Goal: Task Accomplishment & Management: Use online tool/utility

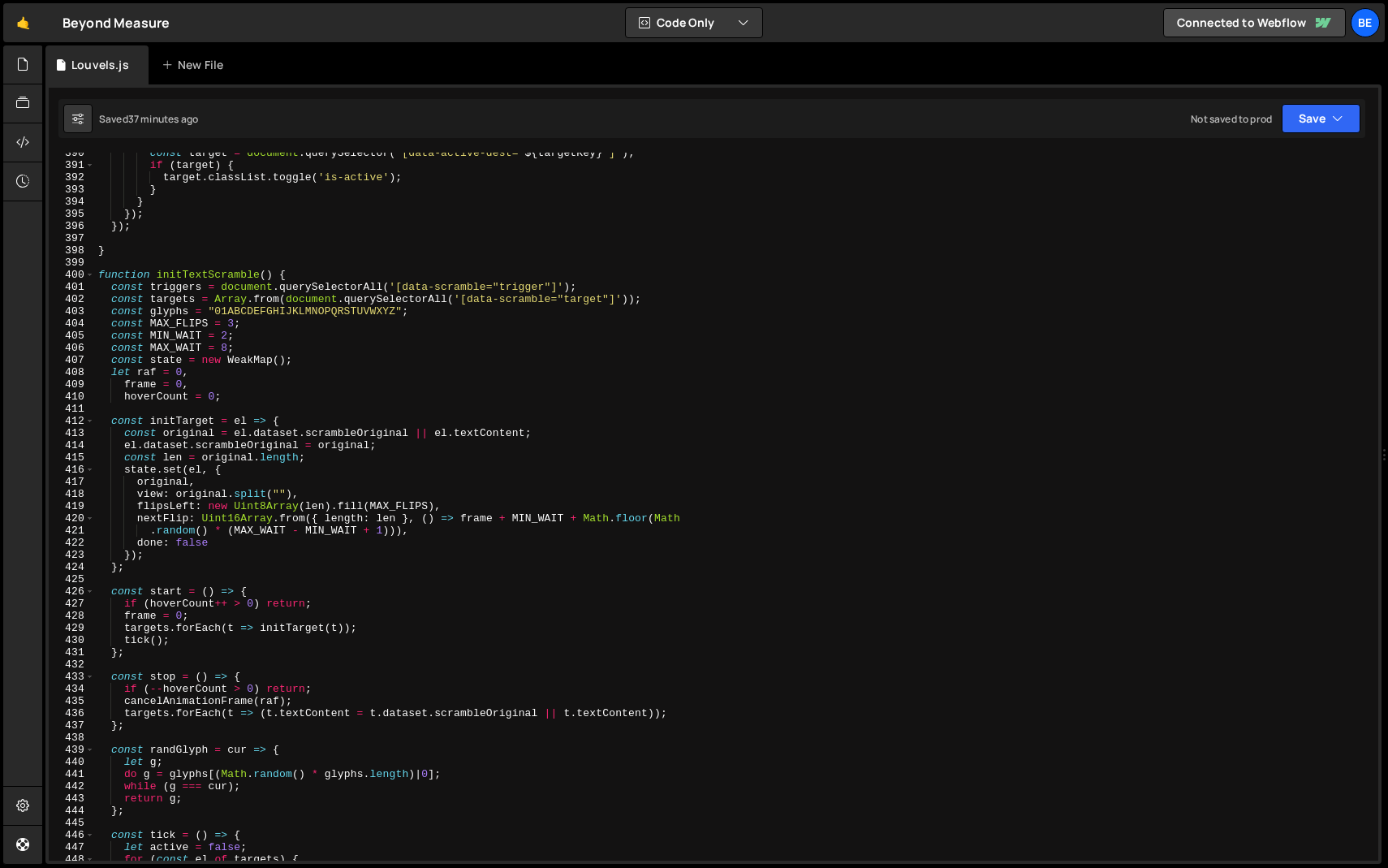
scroll to position [4644, 0]
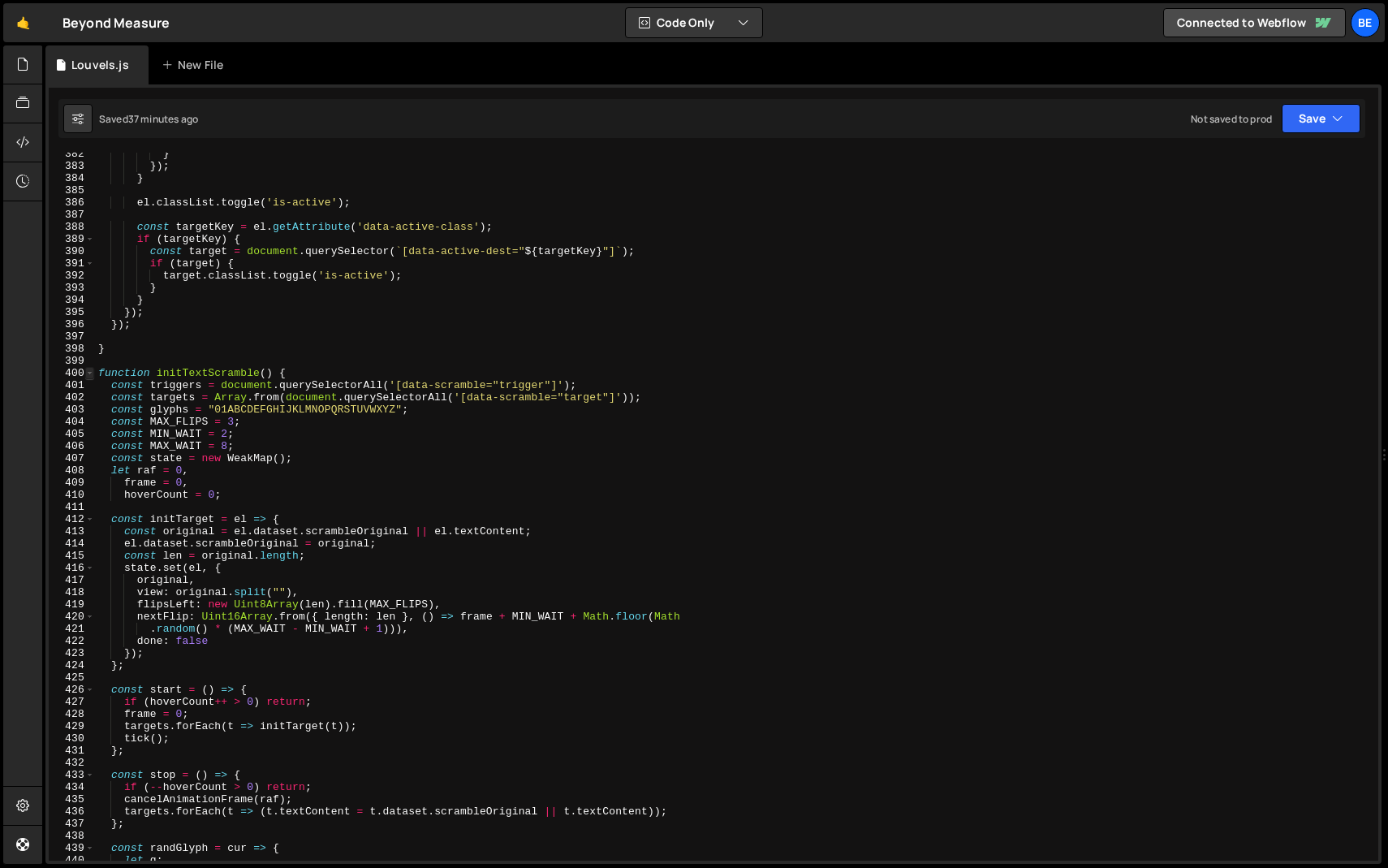
click at [87, 371] on span at bounding box center [90, 373] width 9 height 12
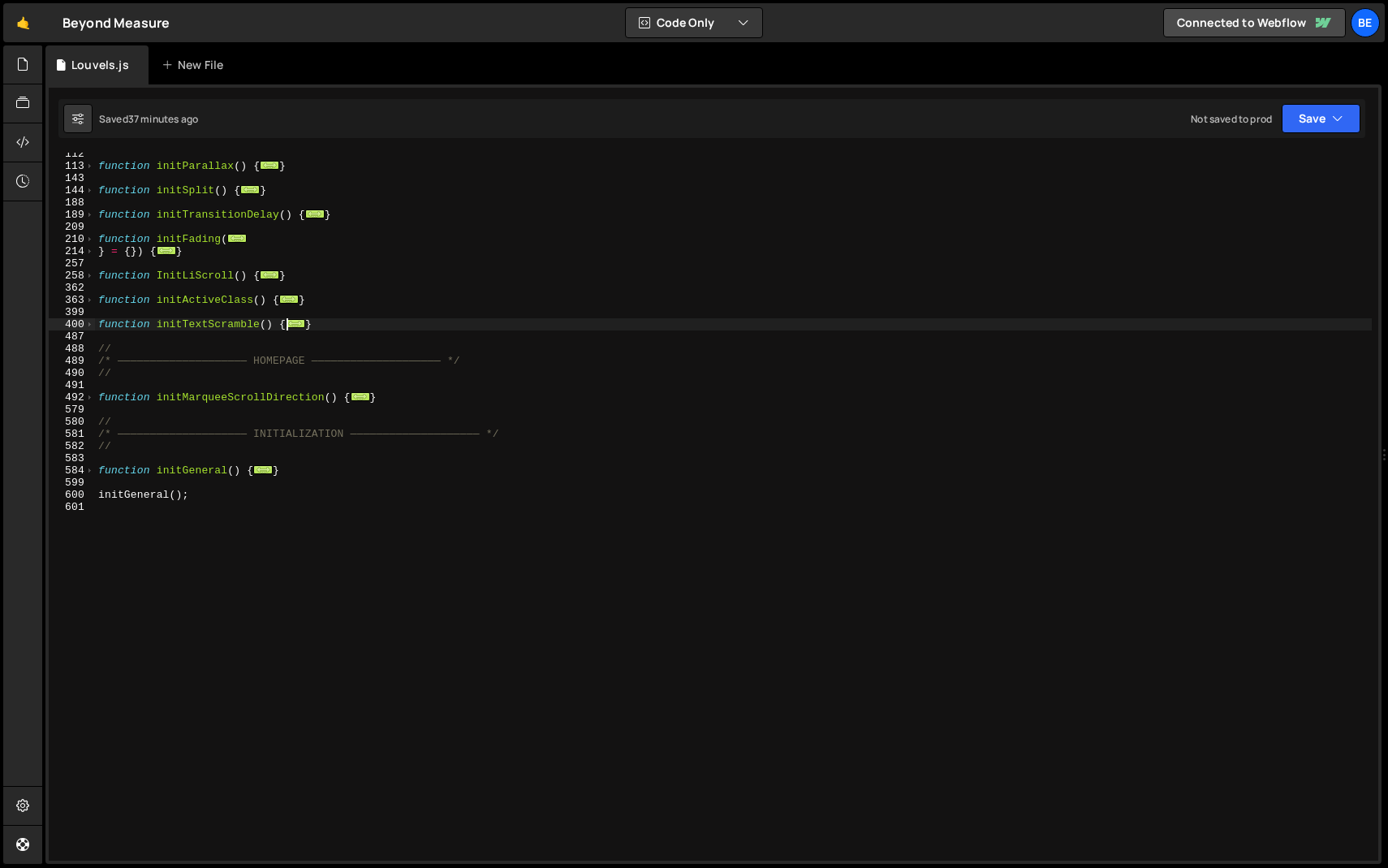
scroll to position [308, 0]
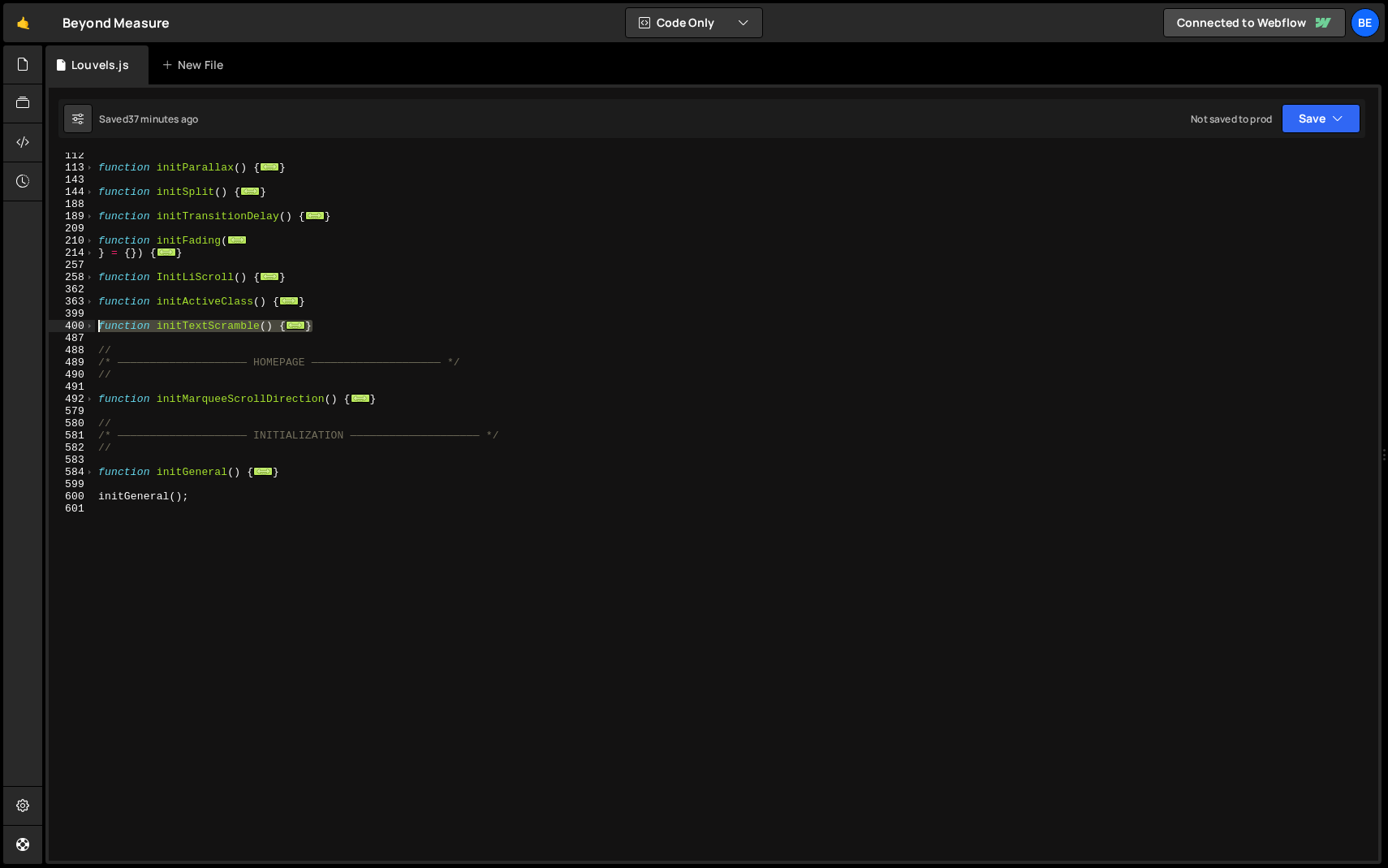
drag, startPoint x: 331, startPoint y: 329, endPoint x: 39, endPoint y: 326, distance: 292.0
click at [39, 326] on div "Hold on a sec... Are you certain you wish to leave this page? Any changes you'v…" at bounding box center [694, 434] width 1388 height 868
paste textarea "}"
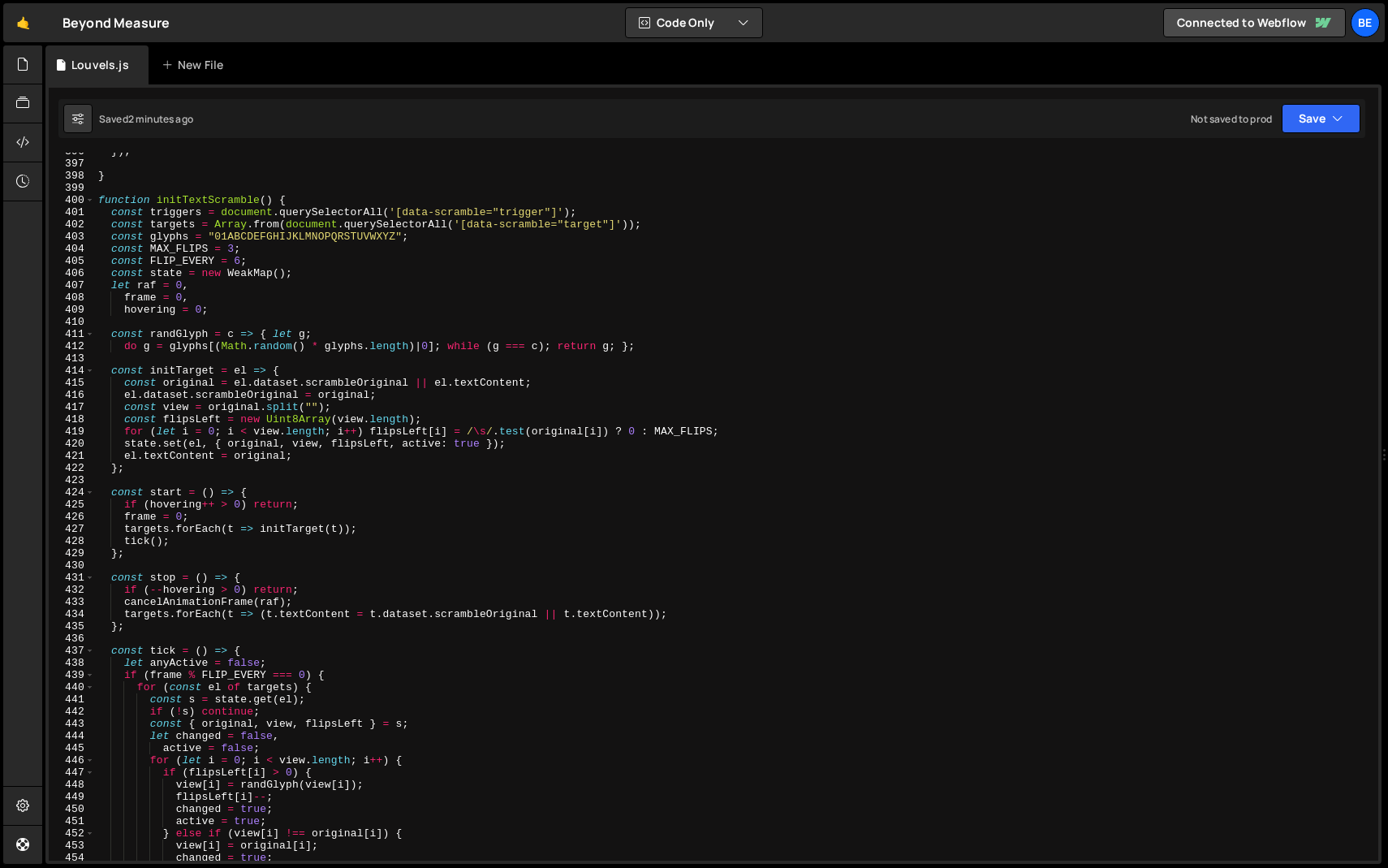
scroll to position [4719, 0]
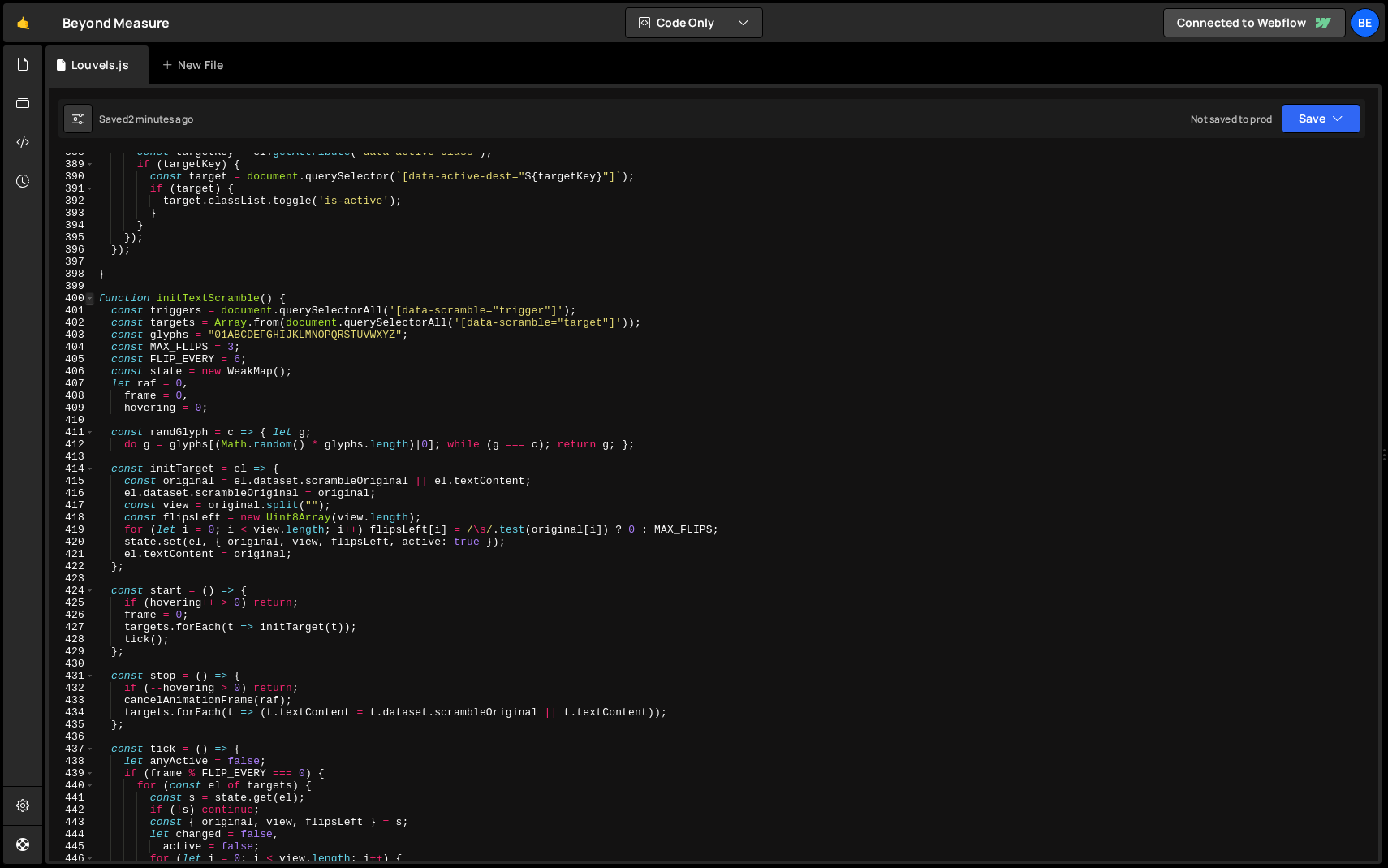
click at [86, 296] on span at bounding box center [90, 298] width 9 height 12
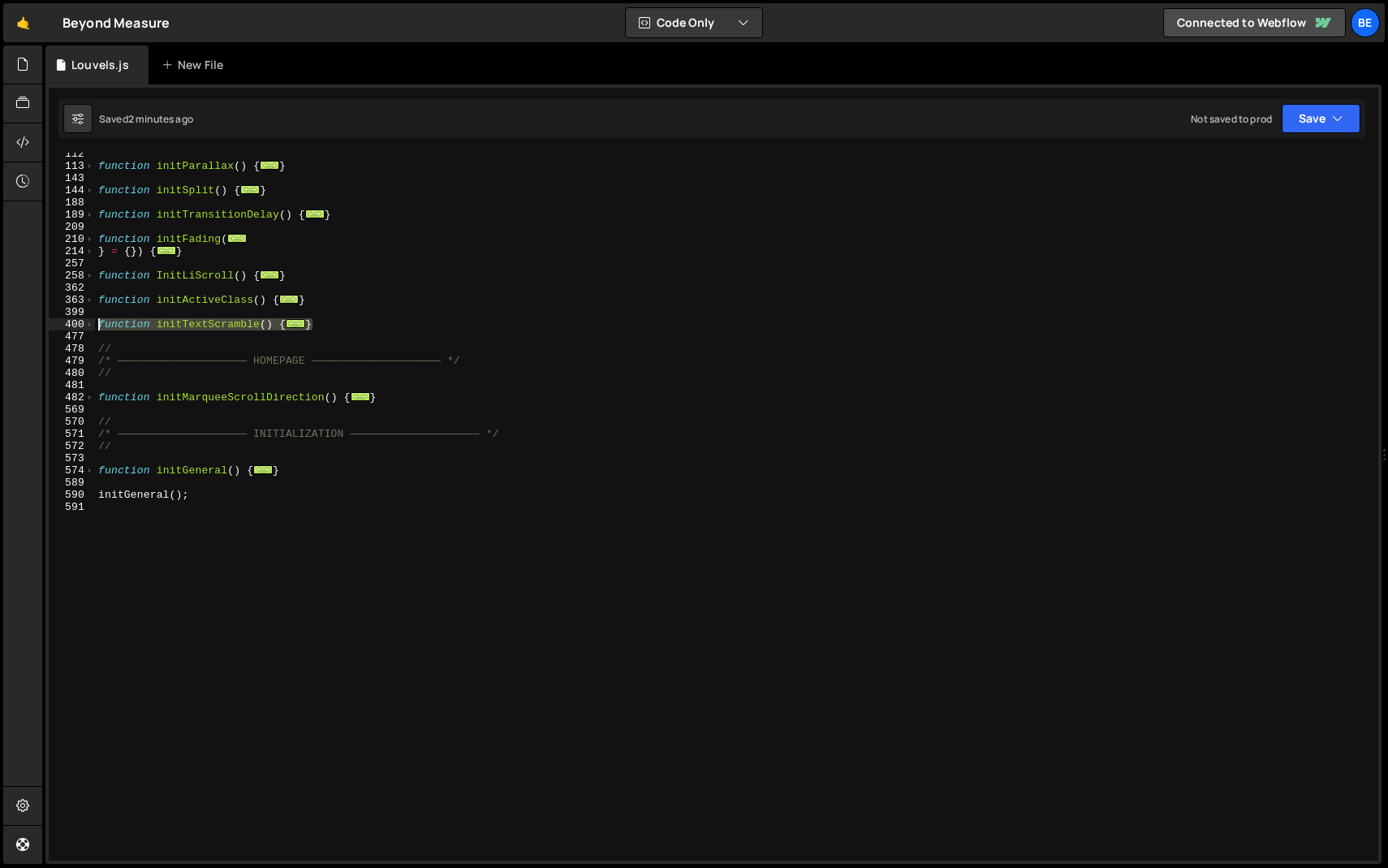
drag, startPoint x: 334, startPoint y: 323, endPoint x: 42, endPoint y: 324, distance: 292.0
click at [42, 324] on div "Files New File Javascript files 0 anton mobility.js 0 0 Byont JS.js 0 0 gpt con…" at bounding box center [715, 455] width 1346 height 819
paste textarea "}"
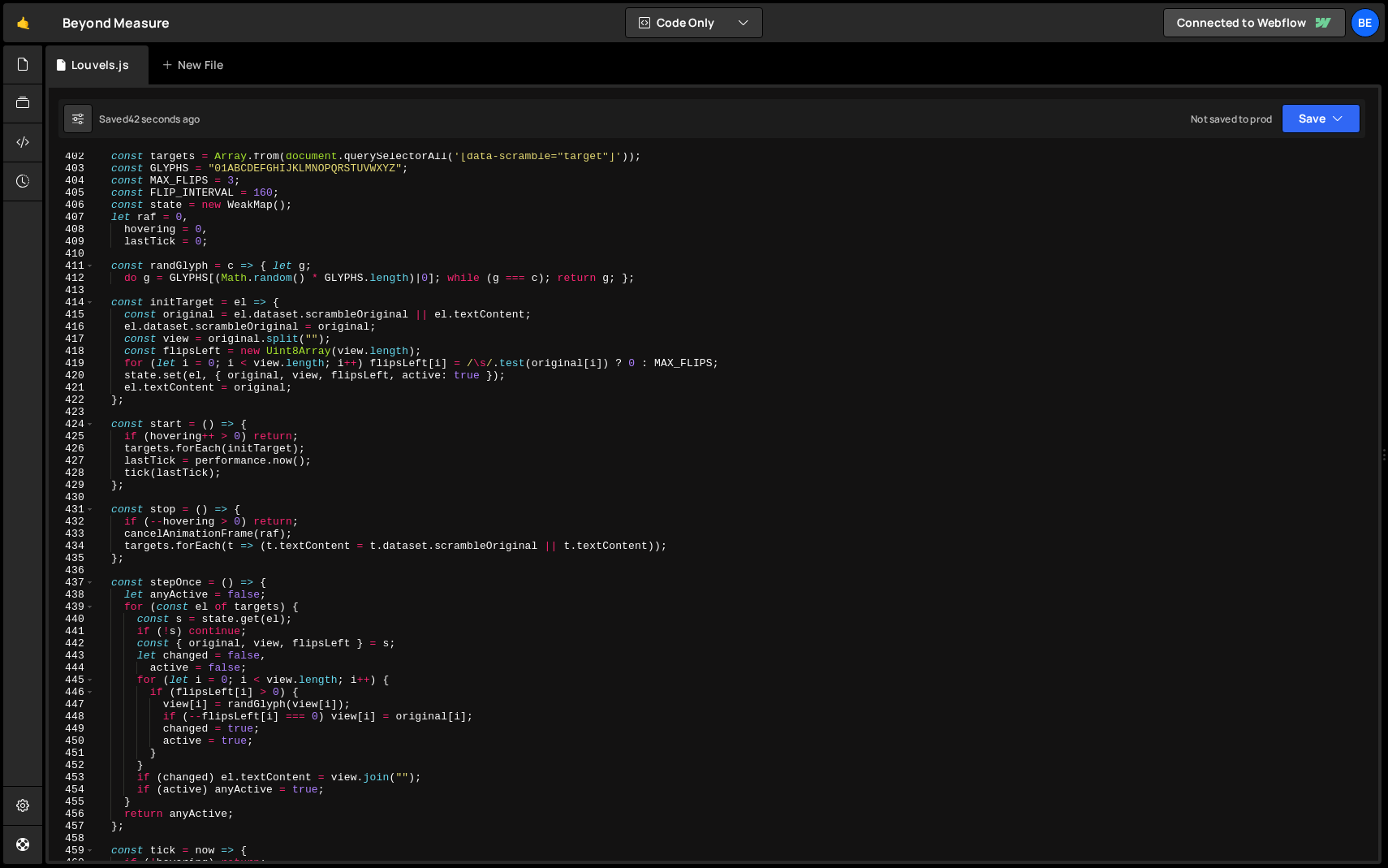
scroll to position [4740, 0]
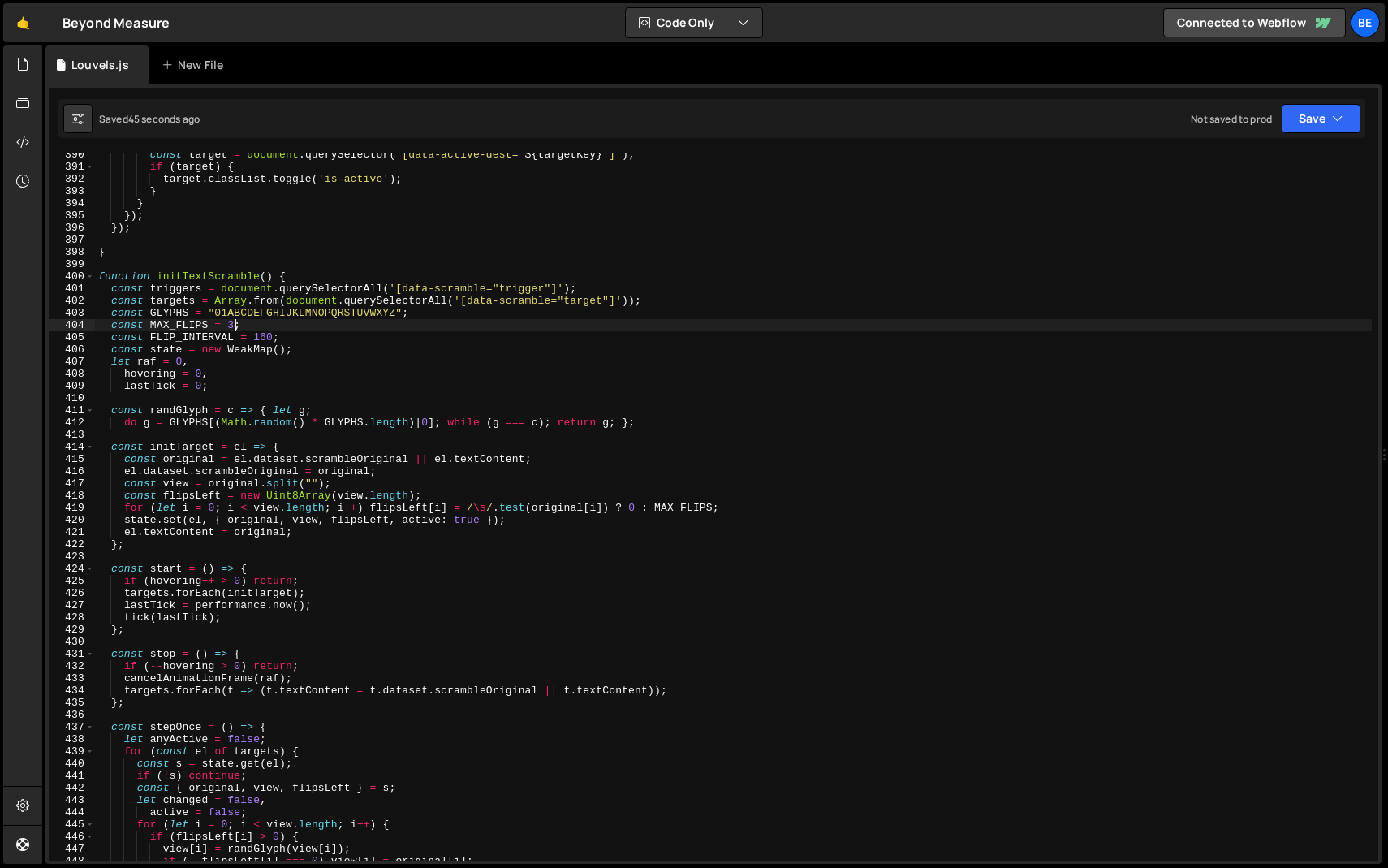
click at [232, 328] on div "const target = document . querySelector ( ` [data-active-dest=" ${ targetKey } …" at bounding box center [734, 514] width 1277 height 732
click at [277, 328] on div "const target = document . querySelector ( ` [data-active-dest=" ${ targetKey } …" at bounding box center [734, 514] width 1277 height 732
drag, startPoint x: 263, startPoint y: 338, endPoint x: 342, endPoint y: 333, distance: 79.2
click at [264, 338] on div "const target = document . querySelector ( ` [data-active-dest=" ${ targetKey } …" at bounding box center [734, 514] width 1277 height 732
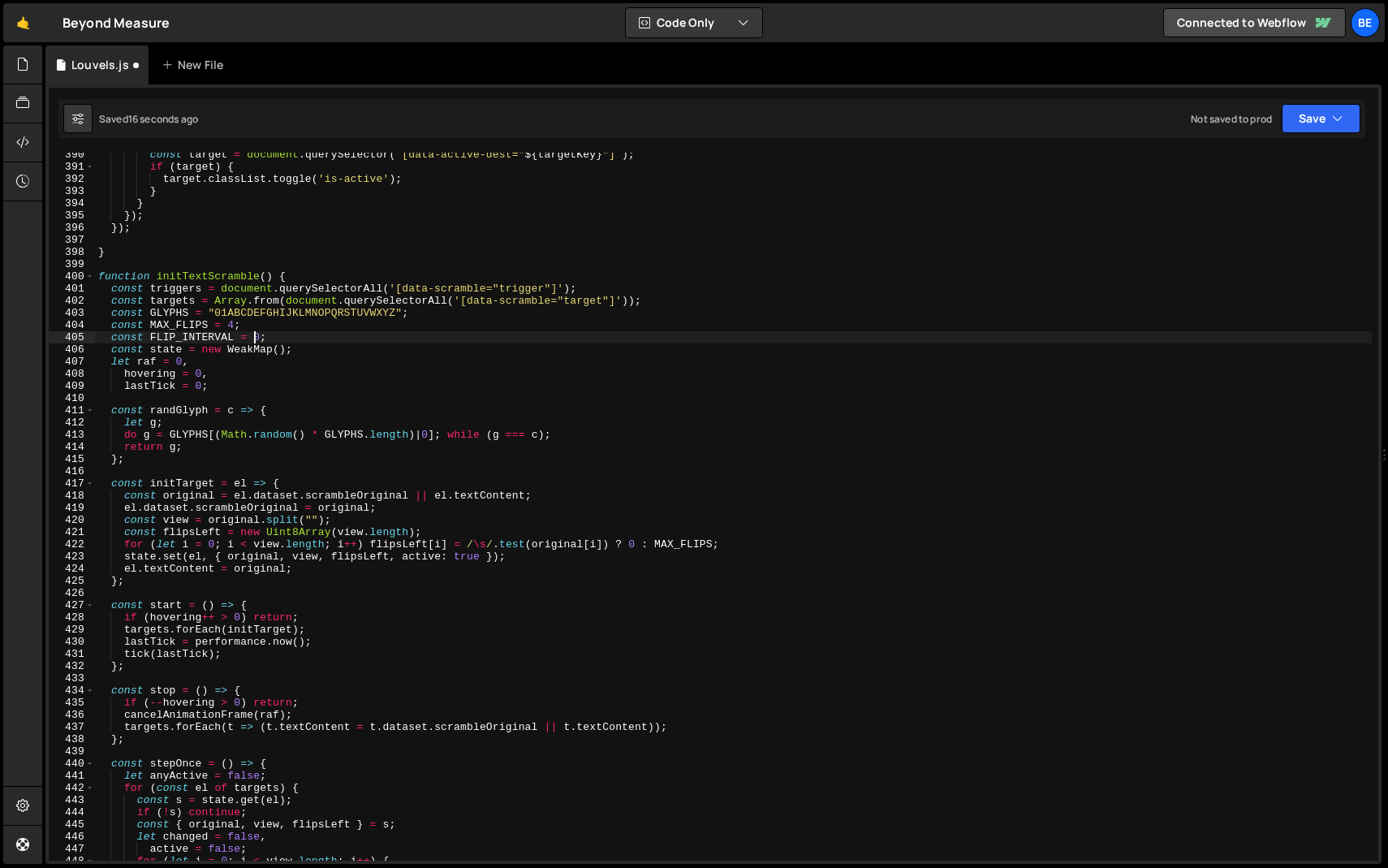
scroll to position [0, 11]
click at [92, 277] on span at bounding box center [90, 277] width 9 height 12
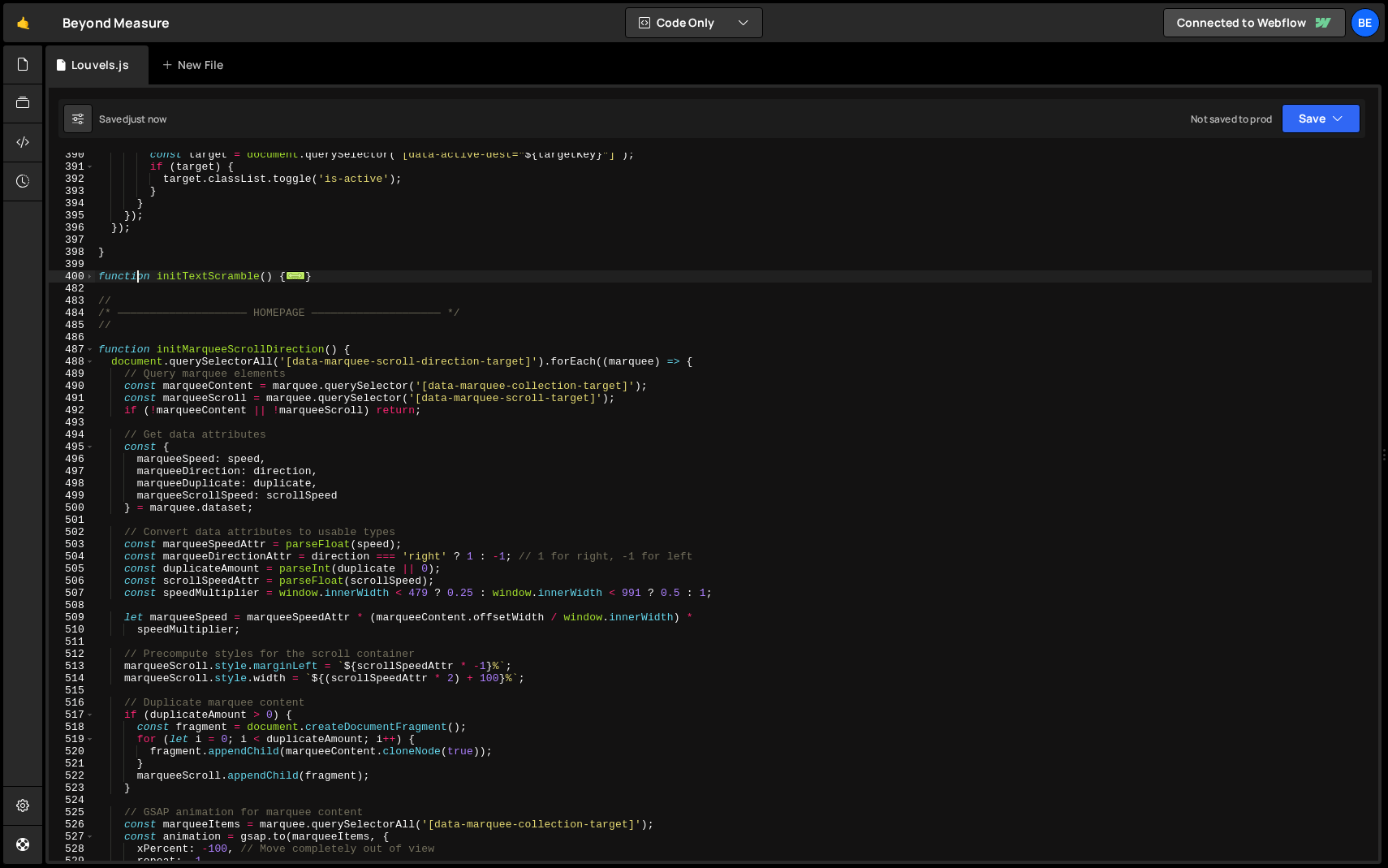
click at [137, 274] on div "const target = document . querySelector ( ` [data-active-dest=" ${ targetKey } …" at bounding box center [734, 514] width 1277 height 732
type textarea "function initTextScramble() { const triggers = document.querySelectorAll('[data…"
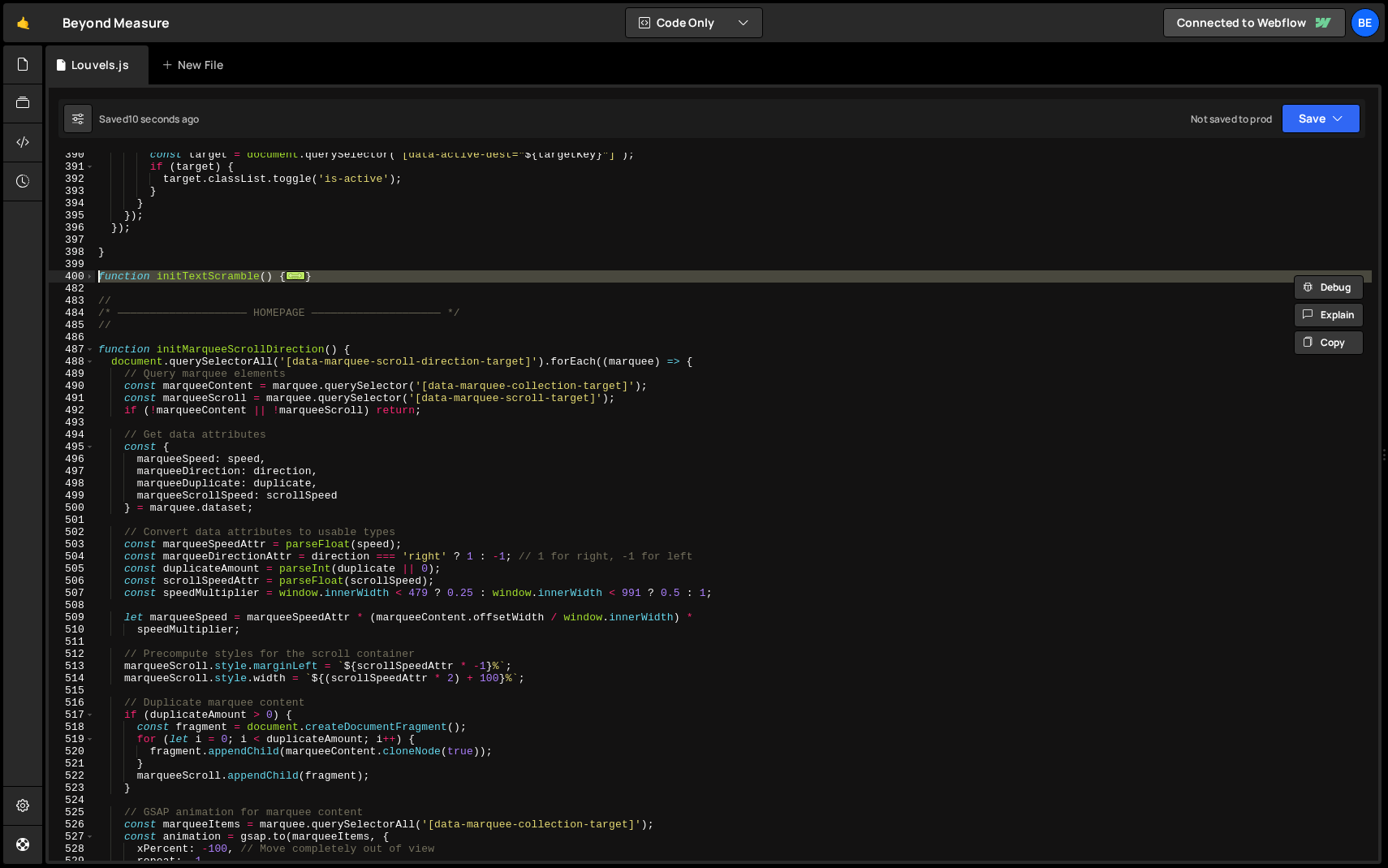
click at [170, 264] on div "const target = document . querySelector ( ` [data-active-dest=" ${ targetKey } …" at bounding box center [734, 514] width 1277 height 732
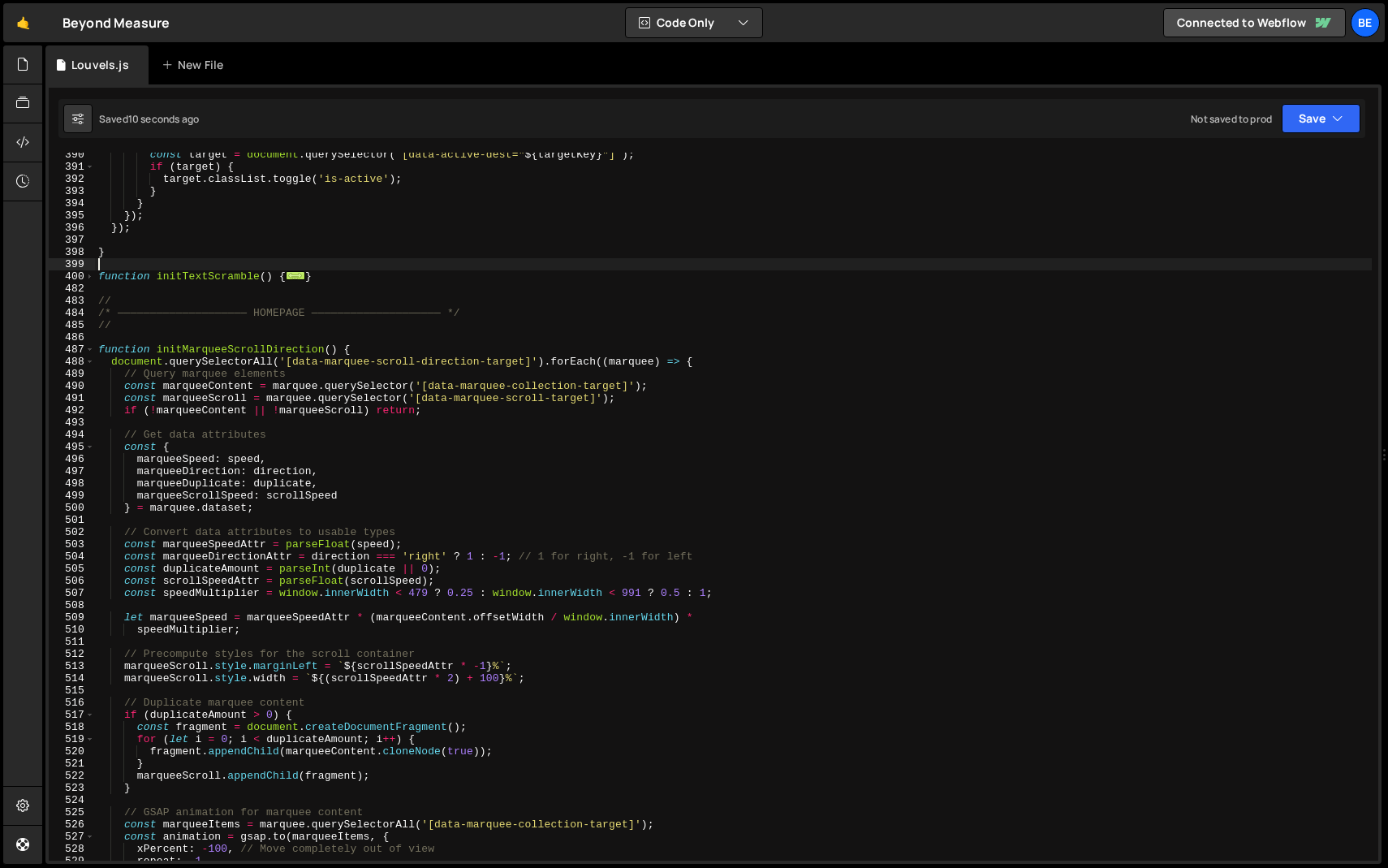
scroll to position [0, 0]
drag, startPoint x: 328, startPoint y: 275, endPoint x: 84, endPoint y: 270, distance: 244.1
click at [84, 270] on div "390 391 392 393 394 395 396 397 398 399 400 482 483 484 485 486 487 488 489 490…" at bounding box center [714, 506] width 1330 height 707
paste textarea "}"
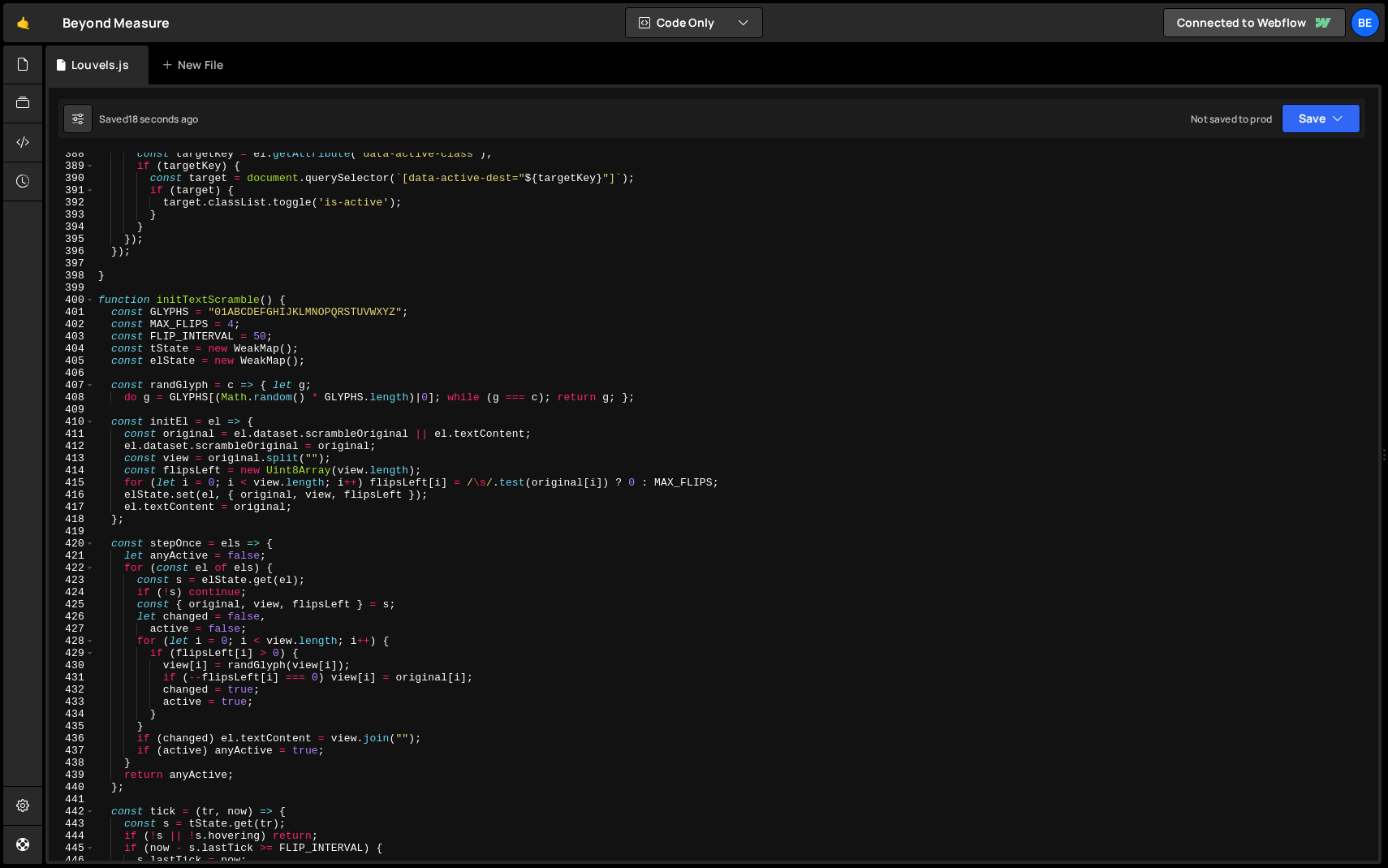
scroll to position [4717, 0]
click at [234, 324] on div "const targetKey = el . getAttribute ( 'data-active-class' ) ; if ( targetKey ) …" at bounding box center [734, 513] width 1277 height 732
click at [264, 336] on div "const targetKey = el . getAttribute ( 'data-active-class' ) ; if ( targetKey ) …" at bounding box center [734, 513] width 1277 height 732
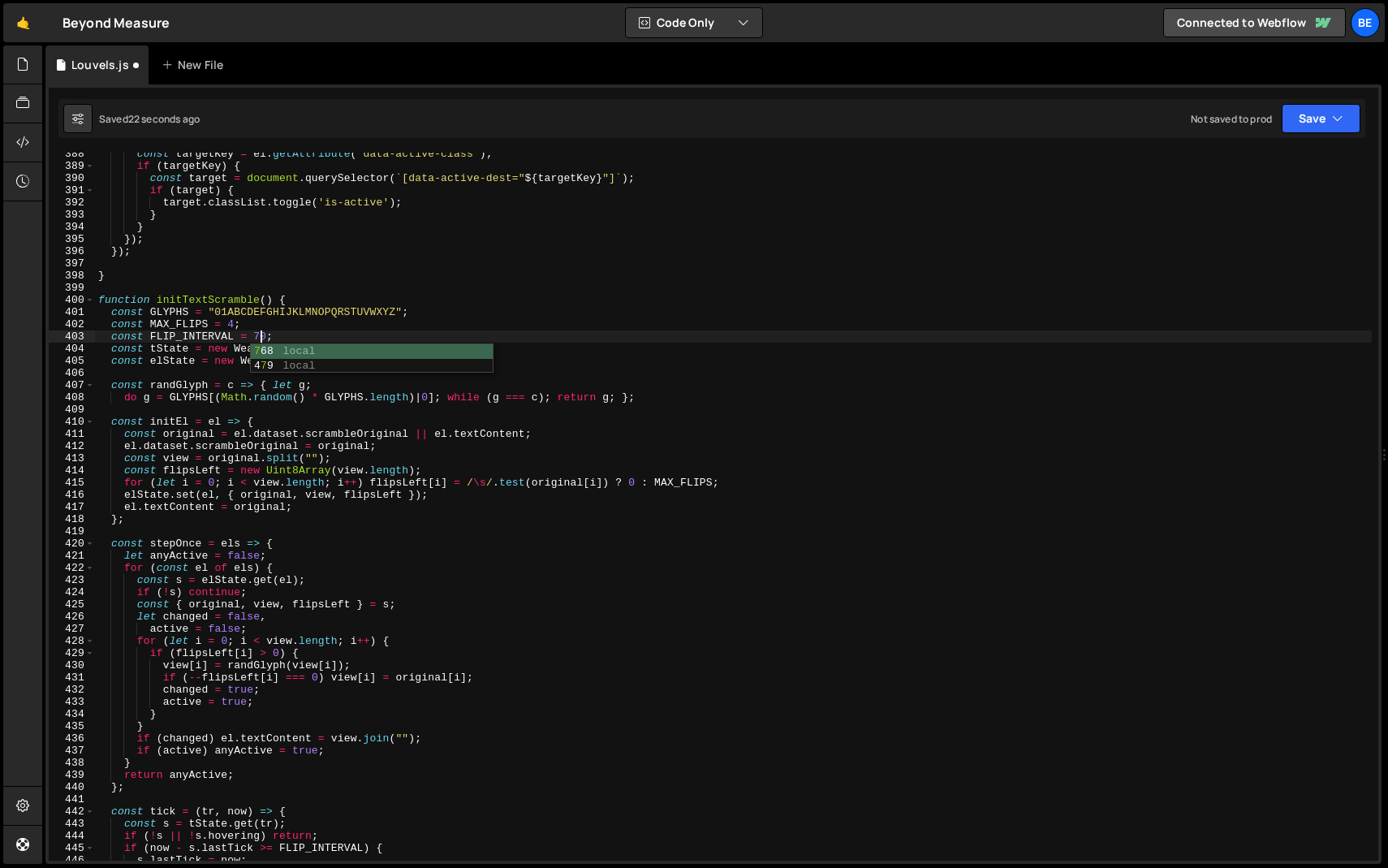
scroll to position [0, 11]
click at [312, 336] on div "const targetKey = el . getAttribute ( 'data-active-class' ) ; if ( targetKey ) …" at bounding box center [734, 513] width 1277 height 732
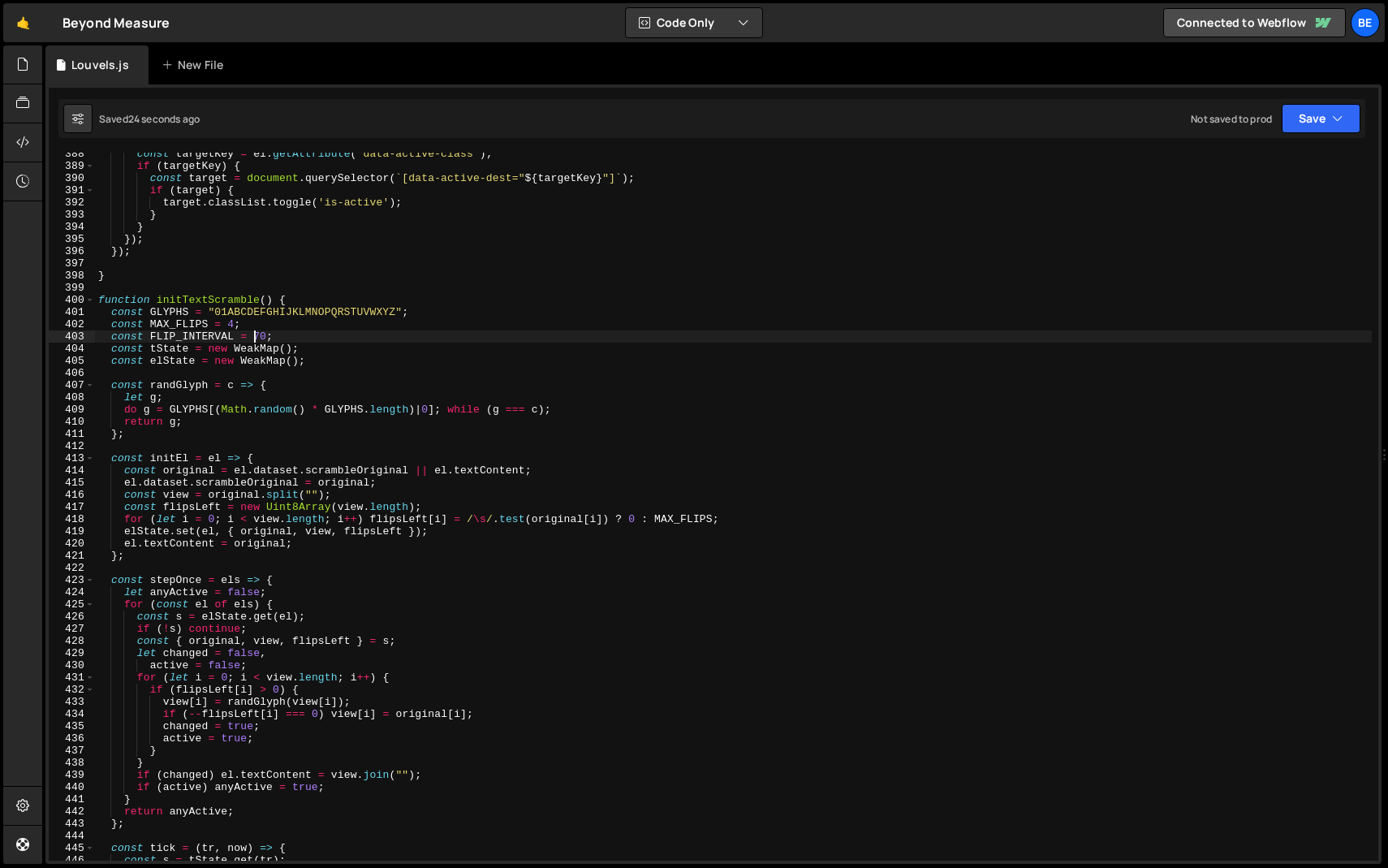
click at [256, 337] on div "const targetKey = el . getAttribute ( 'data-active-class' ) ; if ( targetKey ) …" at bounding box center [734, 513] width 1277 height 732
click at [93, 302] on span at bounding box center [90, 300] width 9 height 12
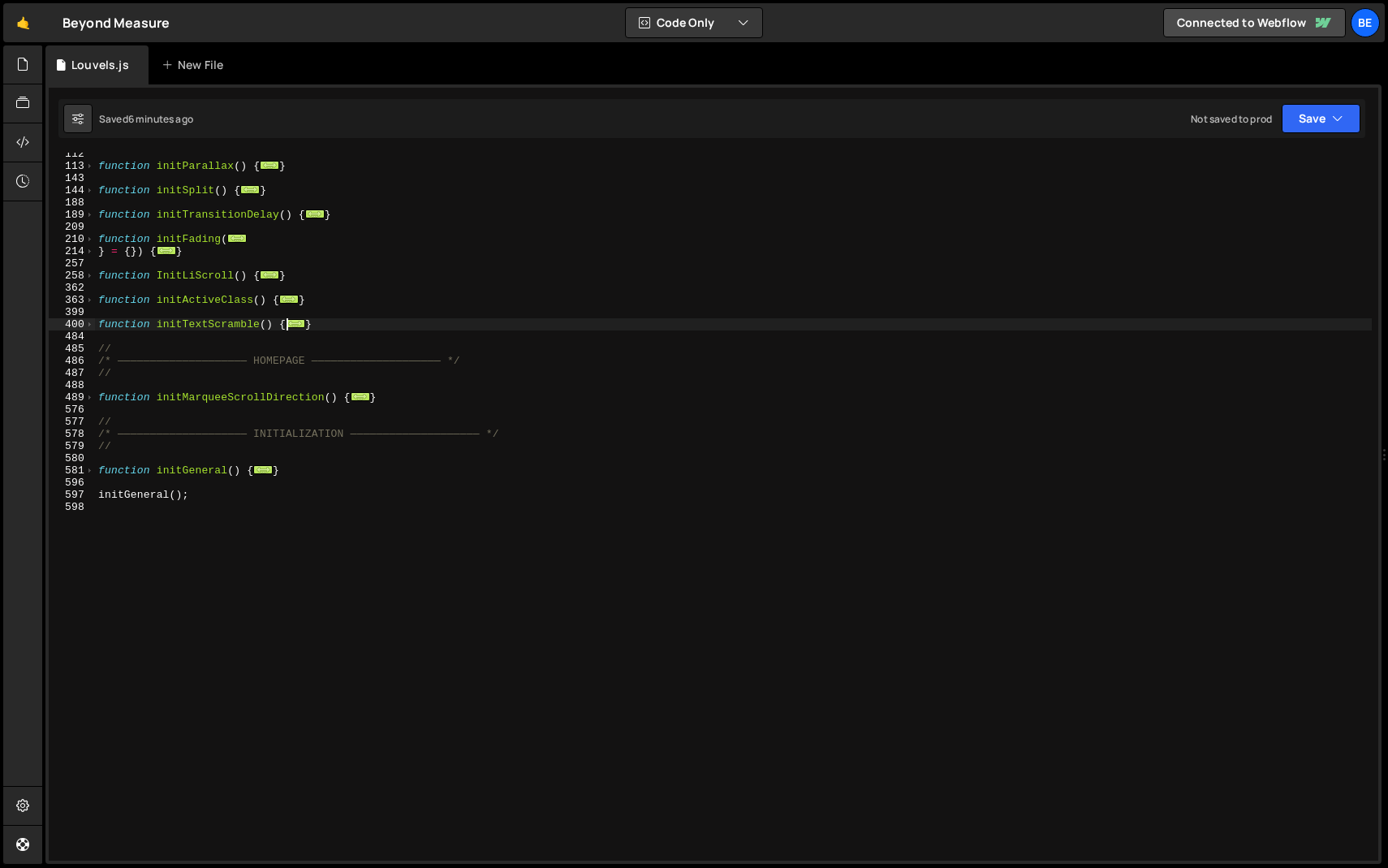
scroll to position [232, 0]
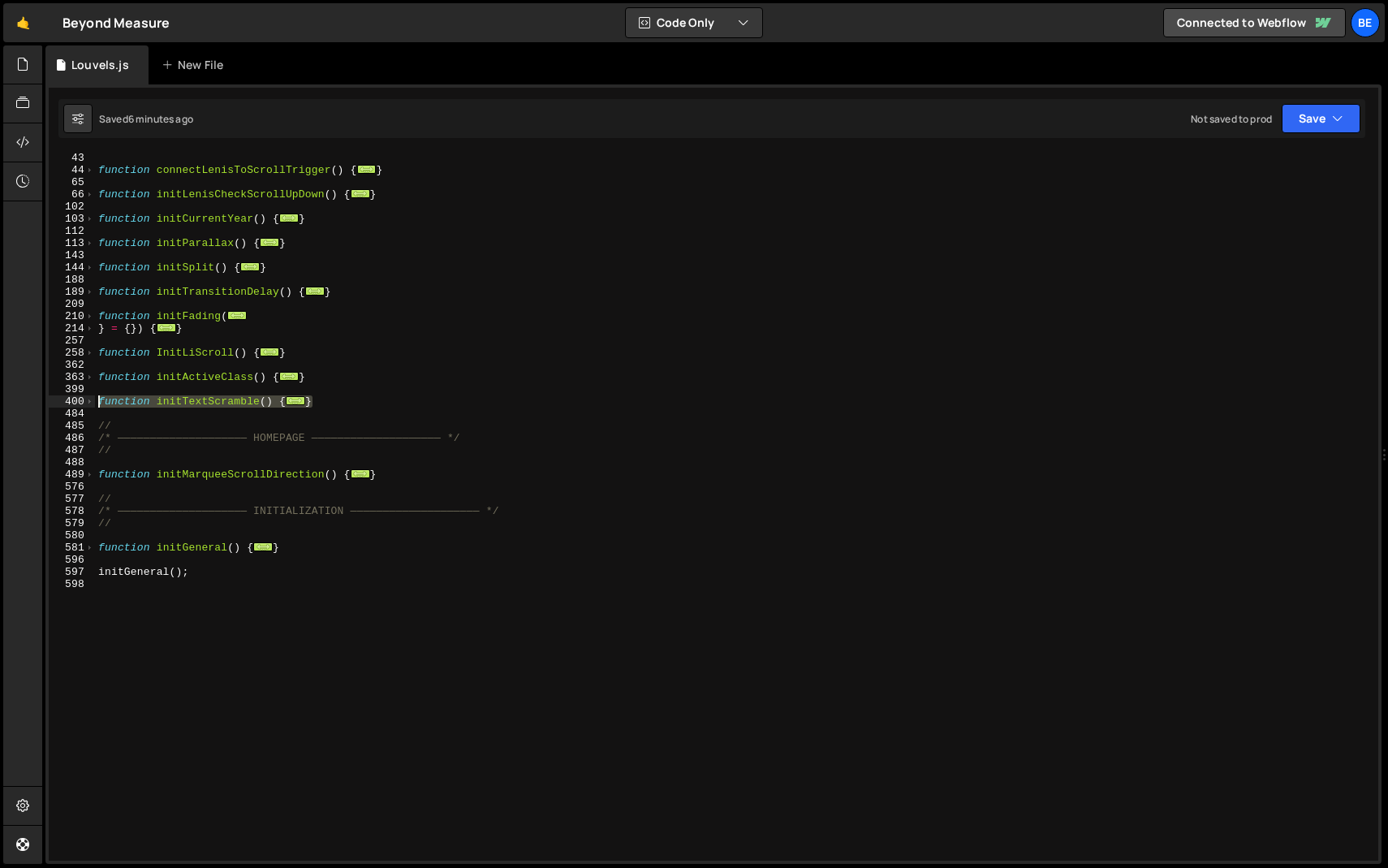
drag, startPoint x: 264, startPoint y: 403, endPoint x: 51, endPoint y: 396, distance: 213.1
click at [51, 396] on div "const FLIP_INTERVAL = 90; 43 44 65 66 102 103 112 113 143 144 188 189 209 210 2…" at bounding box center [714, 506] width 1330 height 707
paste textarea "}"
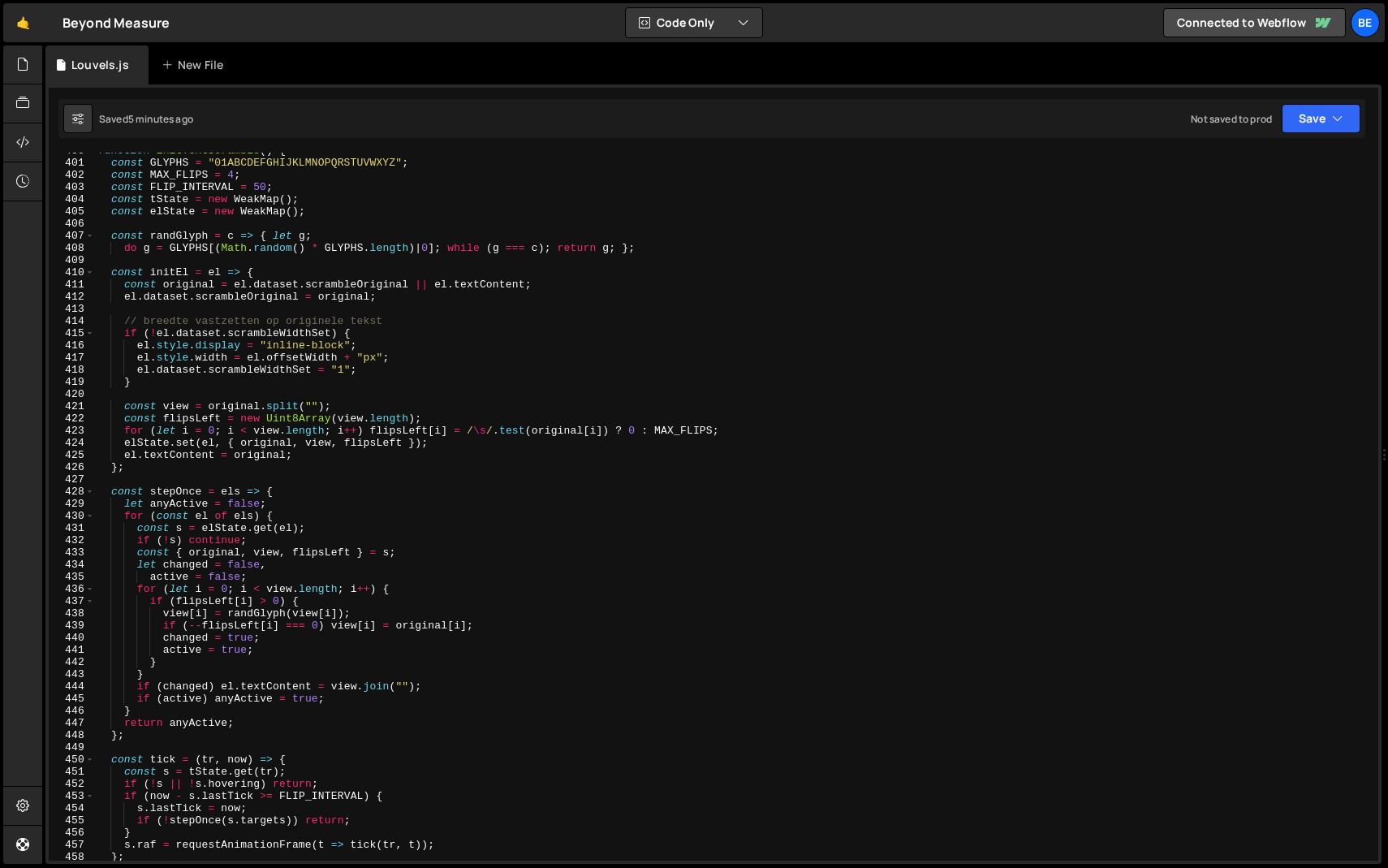
scroll to position [4700, 0]
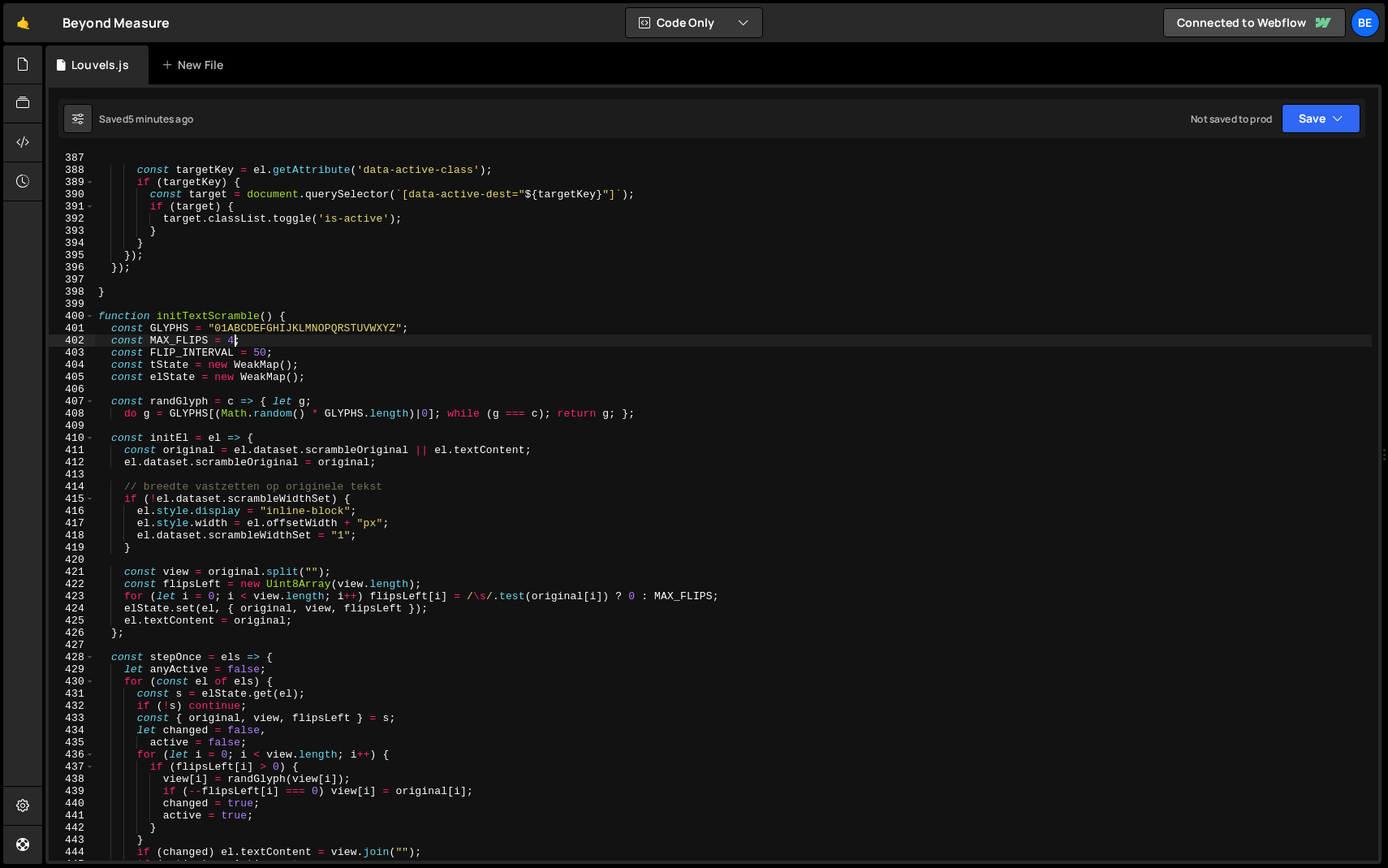
click at [235, 340] on div "const targetKey = el . getAttribute ( 'data-active-class' ) ; if ( targetKey ) …" at bounding box center [734, 517] width 1277 height 732
click at [303, 334] on div "const targetKey = el . getAttribute ( 'data-active-class' ) ; if ( targetKey ) …" at bounding box center [734, 517] width 1277 height 732
click at [259, 352] on div "const targetKey = el . getAttribute ( 'data-active-class' ) ; if ( targetKey ) …" at bounding box center [734, 517] width 1277 height 732
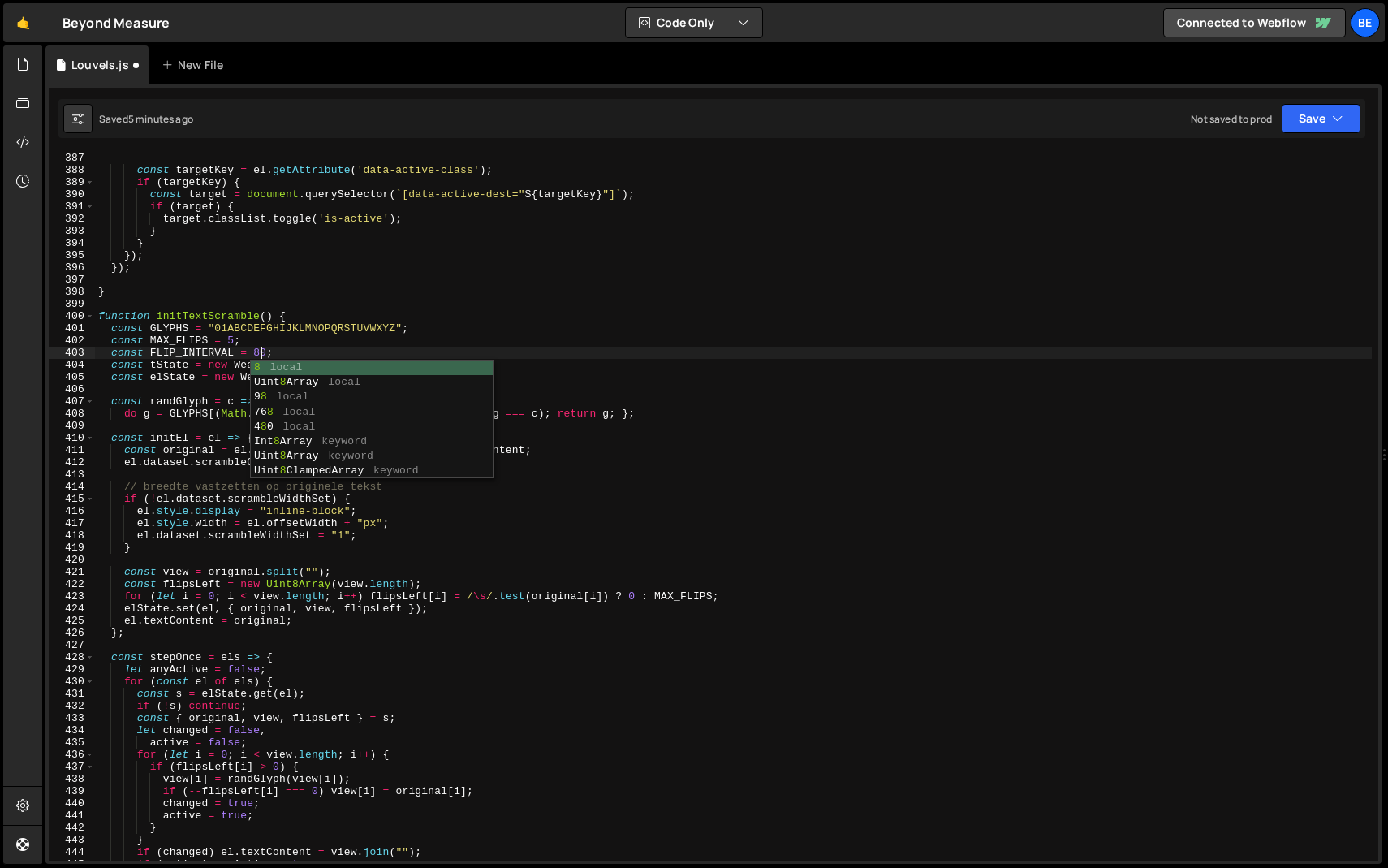
click at [311, 343] on div "const targetKey = el . getAttribute ( 'data-active-class' ) ; if ( targetKey ) …" at bounding box center [734, 517] width 1277 height 732
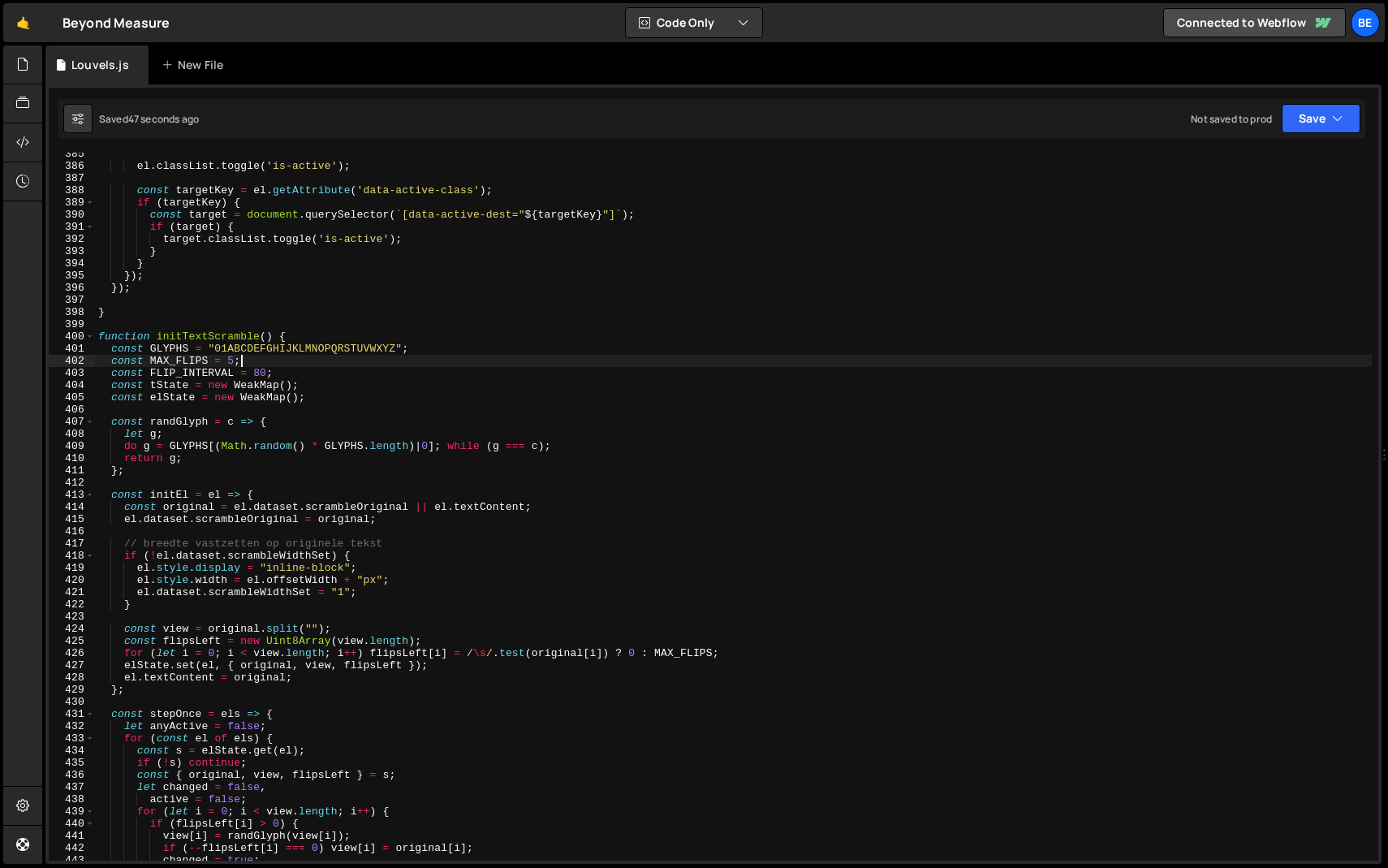
scroll to position [4680, 0]
drag, startPoint x: 395, startPoint y: 349, endPoint x: 213, endPoint y: 349, distance: 182.0
click at [213, 349] on div "el . classList . toggle ( 'is-active' ) ; const targetKey = el . getAttribute (…" at bounding box center [734, 513] width 1277 height 732
paste textarea "#@$%&*<>\\/|_-=+[]{}()~^°§"
click at [229, 353] on div "el . classList . toggle ( 'is-active' ) ; const targetKey = el . getAttribute (…" at bounding box center [734, 513] width 1277 height 732
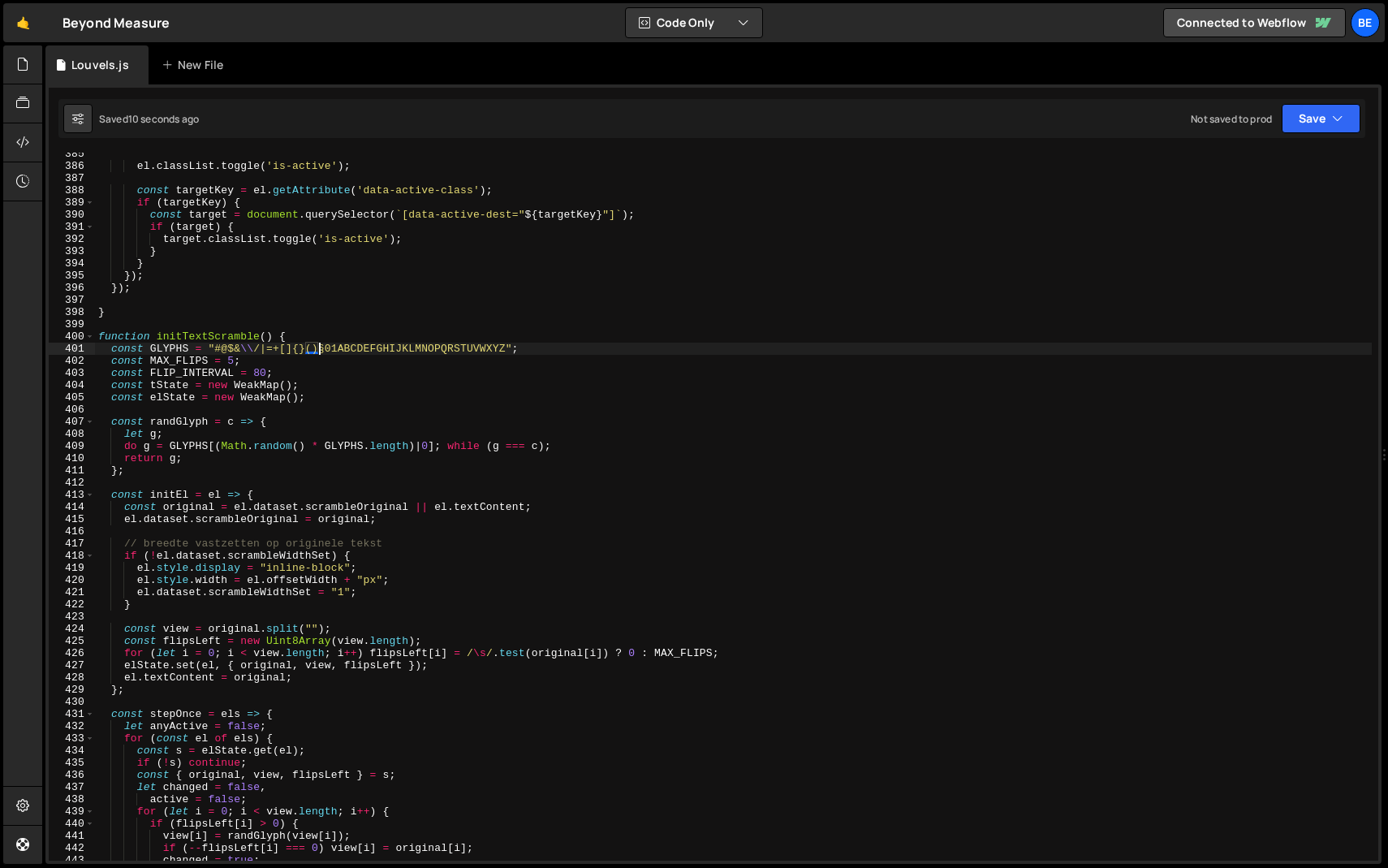
click at [237, 347] on div "el . classList . toggle ( 'is-active' ) ; const targetKey = el . getAttribute (…" at bounding box center [734, 513] width 1277 height 732
click at [349, 366] on div "el . classList . toggle ( 'is-active' ) ; const targetKey = el . getAttribute (…" at bounding box center [734, 513] width 1277 height 732
click at [421, 349] on div "el . classList . toggle ( 'is-active' ) ; const targetKey = el . getAttribute (…" at bounding box center [734, 513] width 1277 height 732
click at [92, 336] on span at bounding box center [90, 337] width 9 height 12
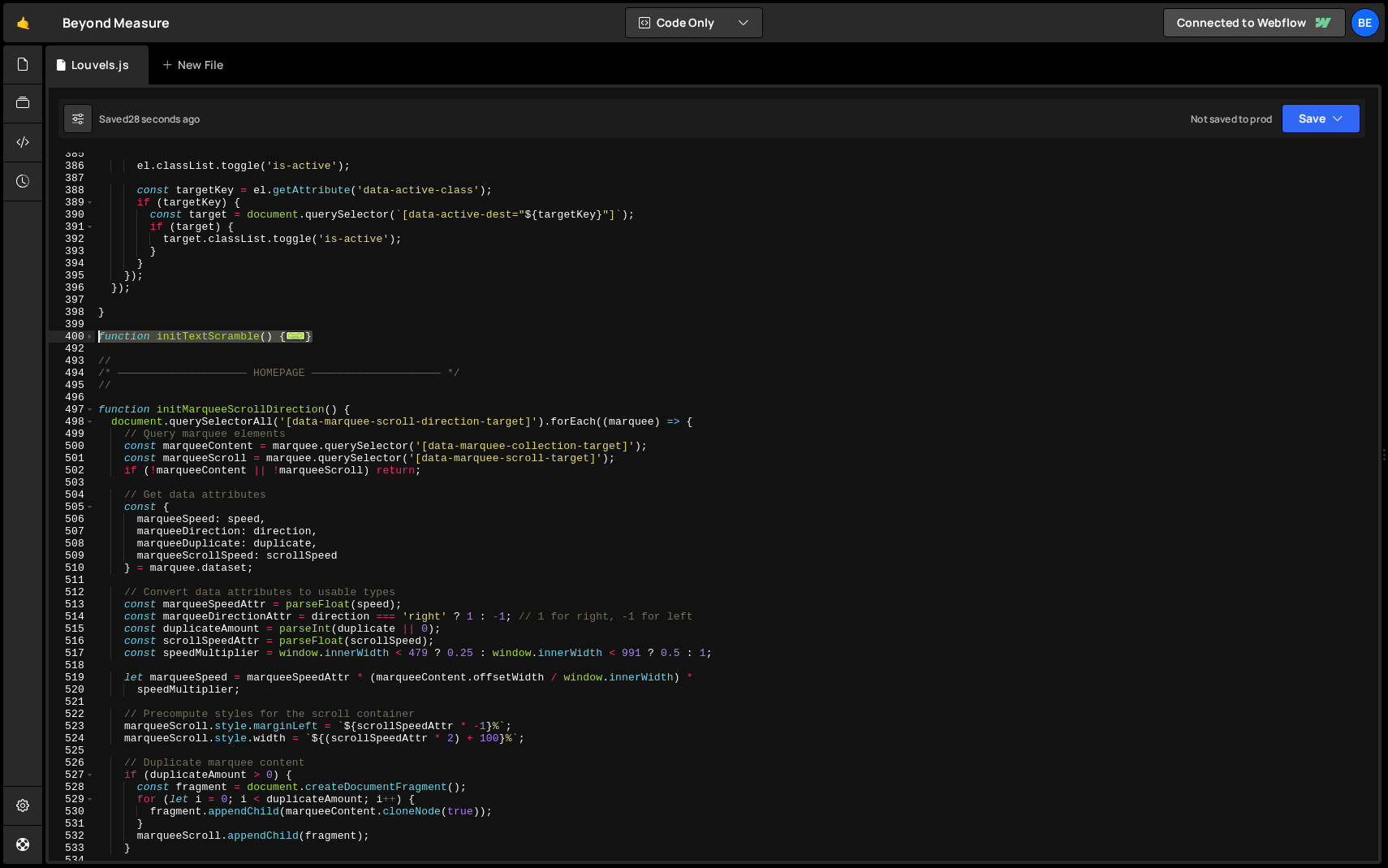
drag, startPoint x: 345, startPoint y: 332, endPoint x: 85, endPoint y: 333, distance: 260.0
click at [85, 333] on div "const GLYPHS = "#$&§01ABCDEFGHIJKLNOPQRSTUVYZ"; 385 386 387 388 389 390 391 392…" at bounding box center [714, 506] width 1330 height 707
type textarea "function initTextScramble() { const GLYPHS = "#$&§01ABCDEFGHIJKLNOPQRSTUVYZ";"
click at [186, 303] on div "el . classList . toggle ( 'is-active' ) ; const targetKey = el . getAttribute (…" at bounding box center [734, 513] width 1277 height 732
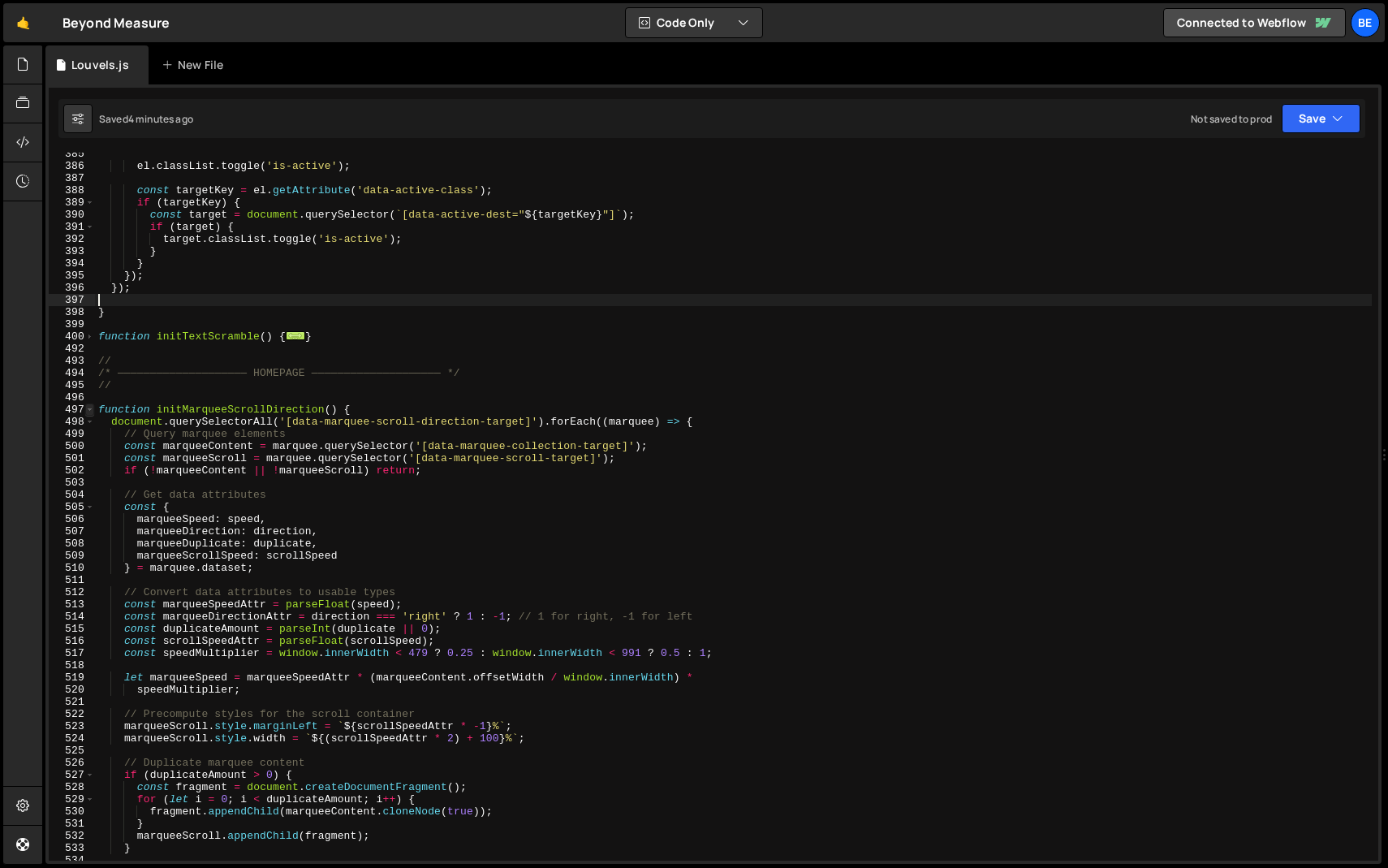
click at [87, 408] on span at bounding box center [90, 409] width 9 height 12
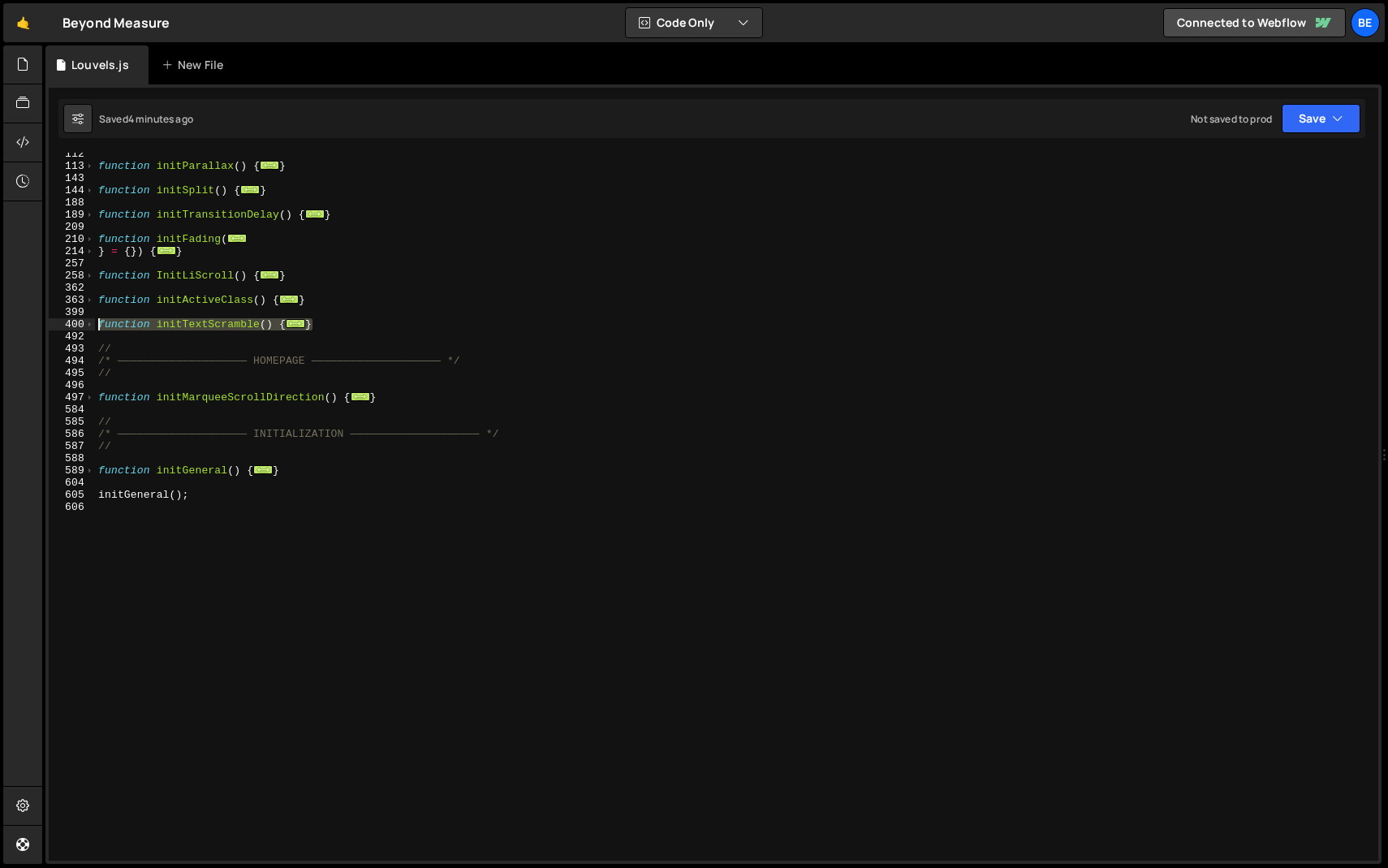
drag, startPoint x: 336, startPoint y: 324, endPoint x: 71, endPoint y: 318, distance: 265.1
click at [71, 318] on div "112 113 143 144 188 189 209 210 214 257 258 362 363 399 400 492 493 494 495 496…" at bounding box center [714, 506] width 1330 height 707
paste textarea "}"
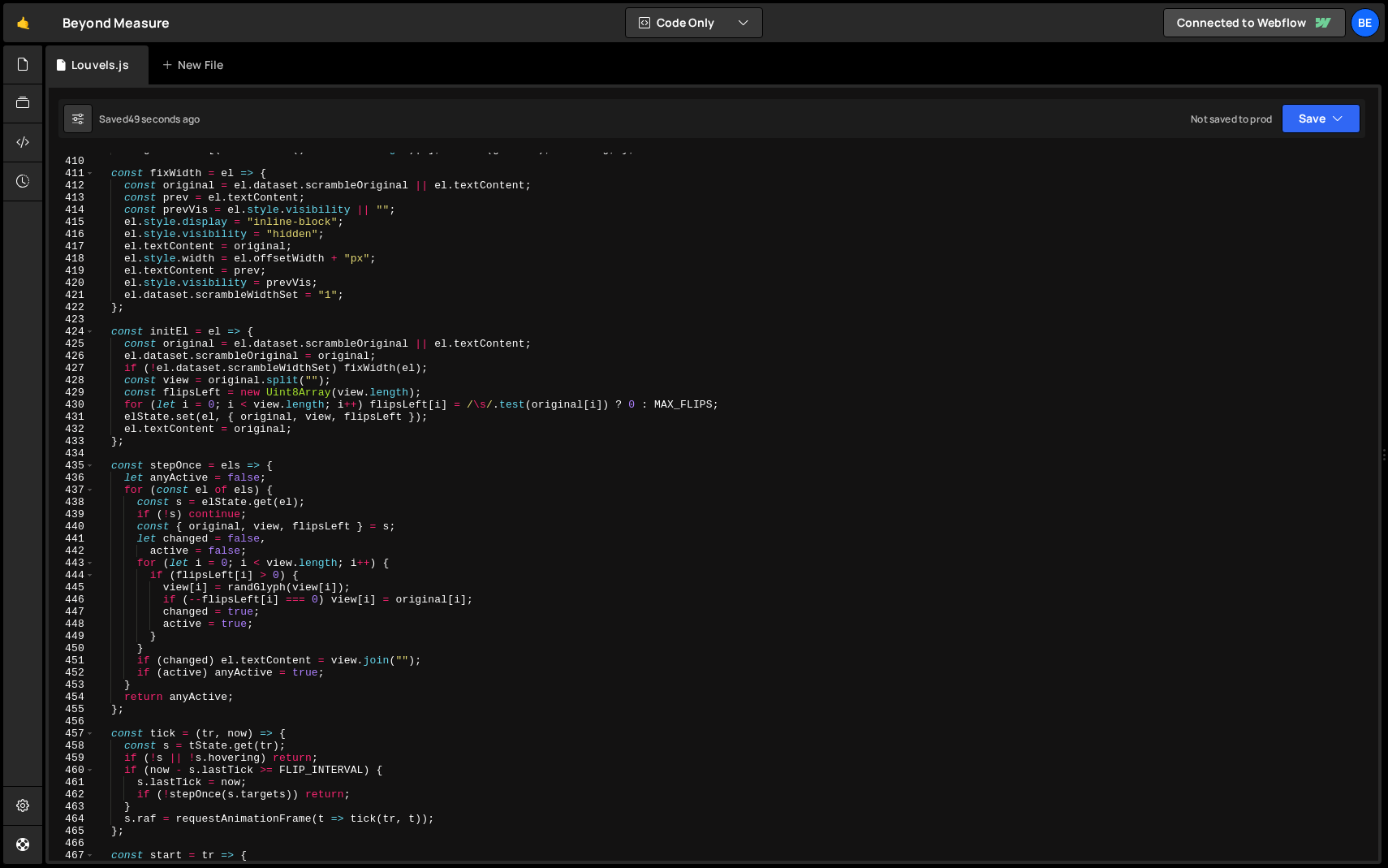
scroll to position [4633, 0]
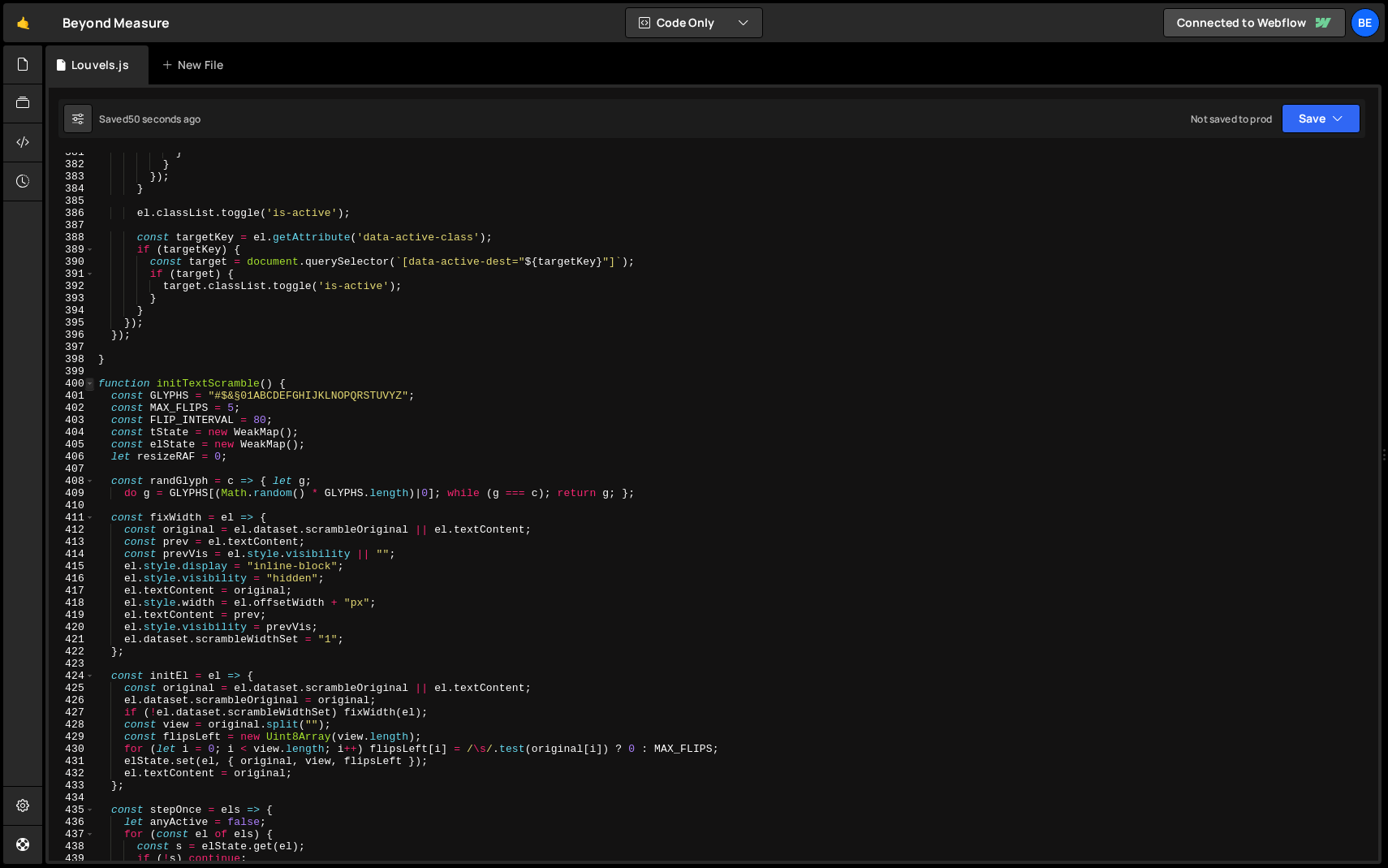
click at [93, 382] on span at bounding box center [90, 384] width 9 height 12
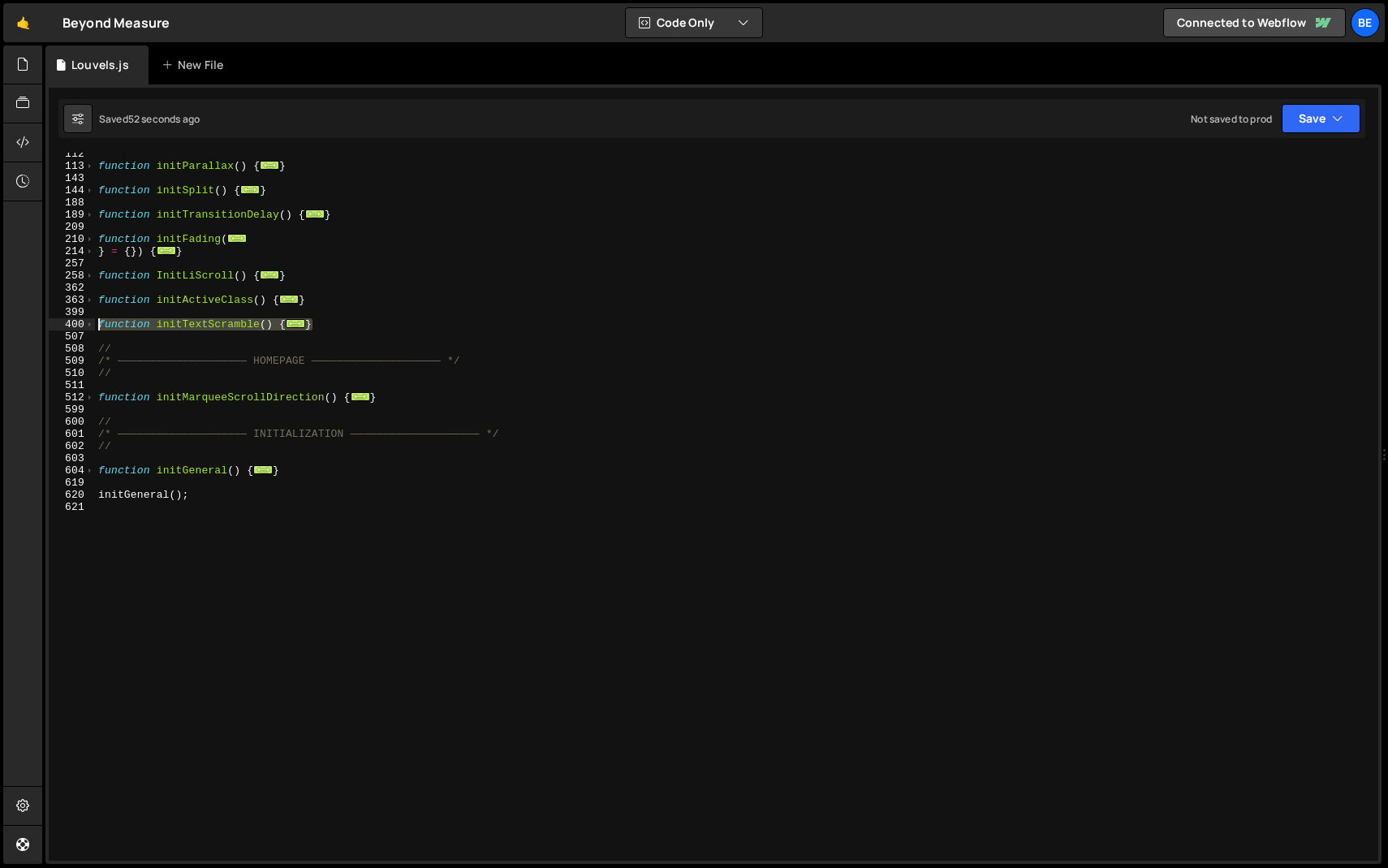
drag, startPoint x: 329, startPoint y: 323, endPoint x: 36, endPoint y: 321, distance: 293.0
click at [36, 321] on div "Hold on a sec... Are you certain you wish to leave this page? Any changes you'v…" at bounding box center [694, 434] width 1388 height 868
paste textarea "}"
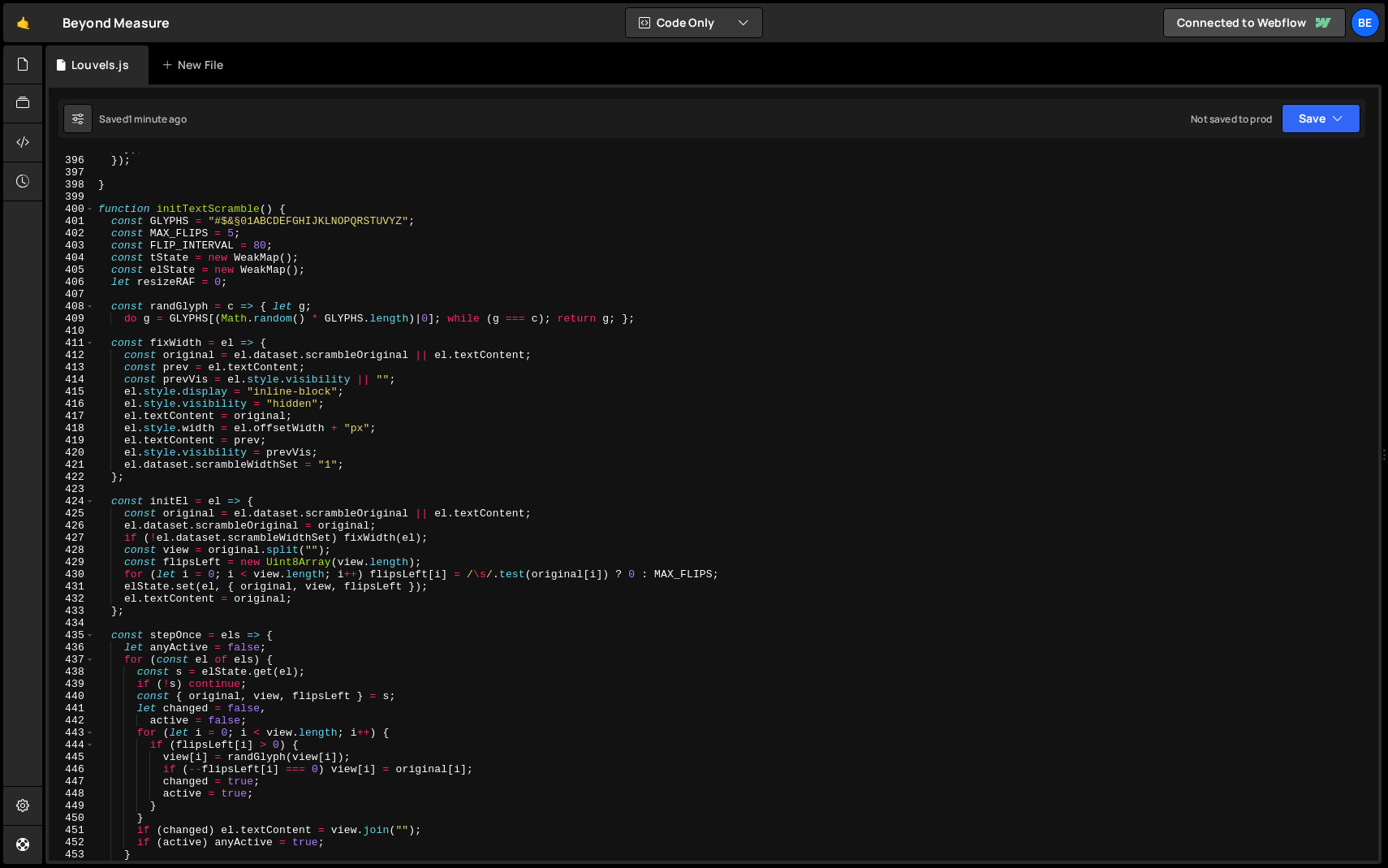
scroll to position [4493, 0]
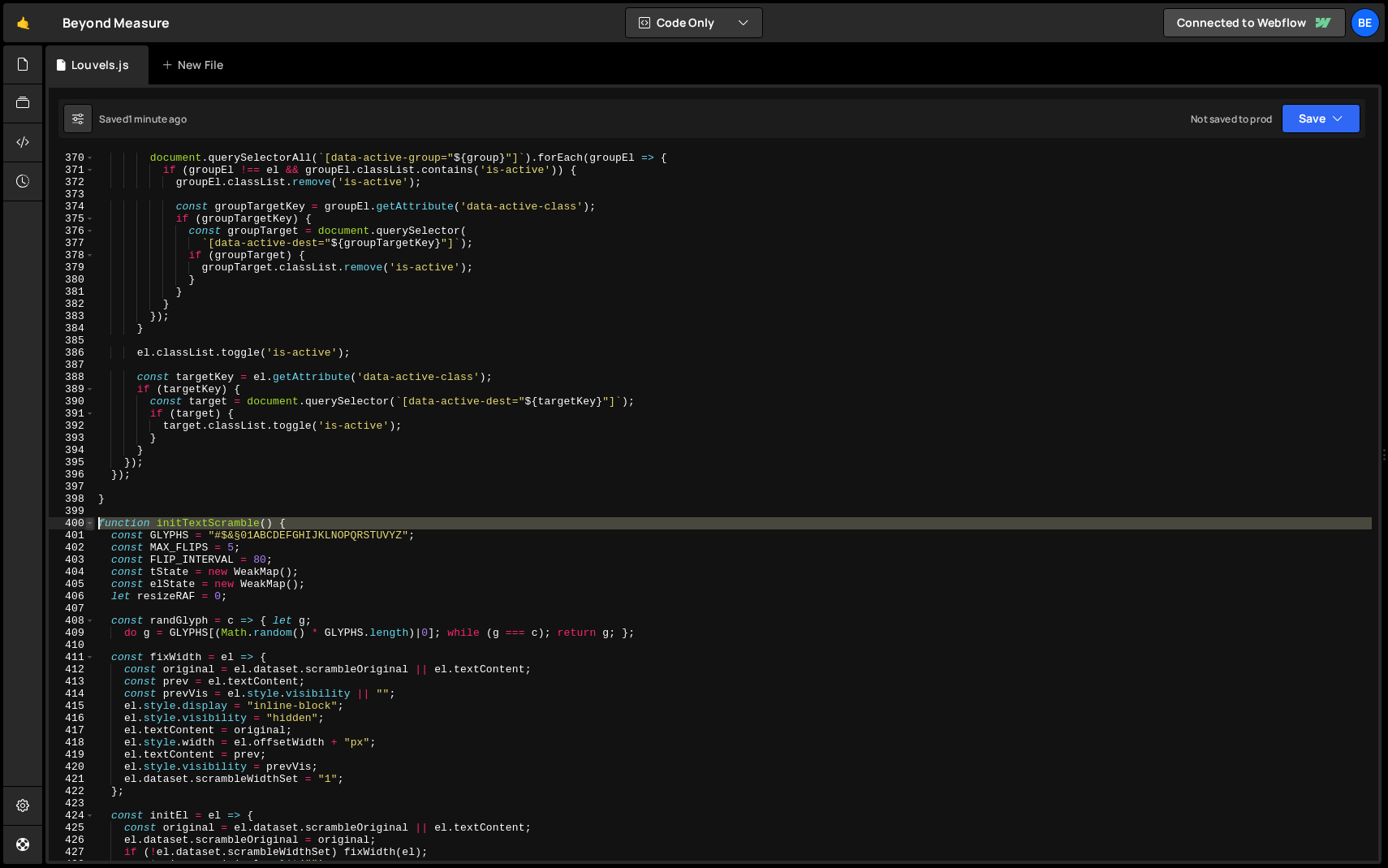
click at [85, 519] on span at bounding box center [90, 523] width 9 height 12
click at [86, 524] on span at bounding box center [90, 523] width 9 height 12
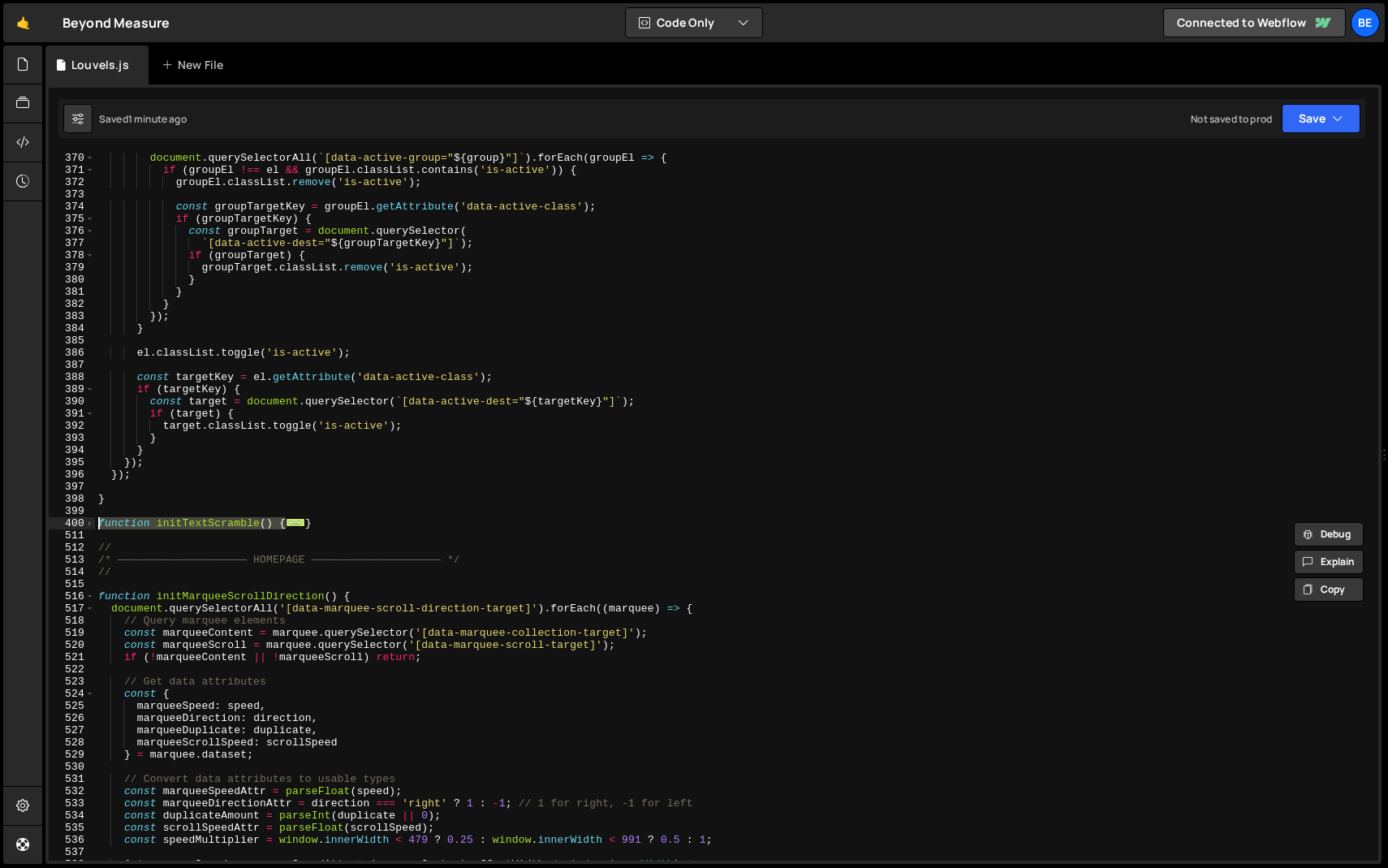
click at [295, 519] on div "document . querySelectorAll ( ` [data-active-group=" ${ group } "] ` ) . forEac…" at bounding box center [734, 506] width 1277 height 707
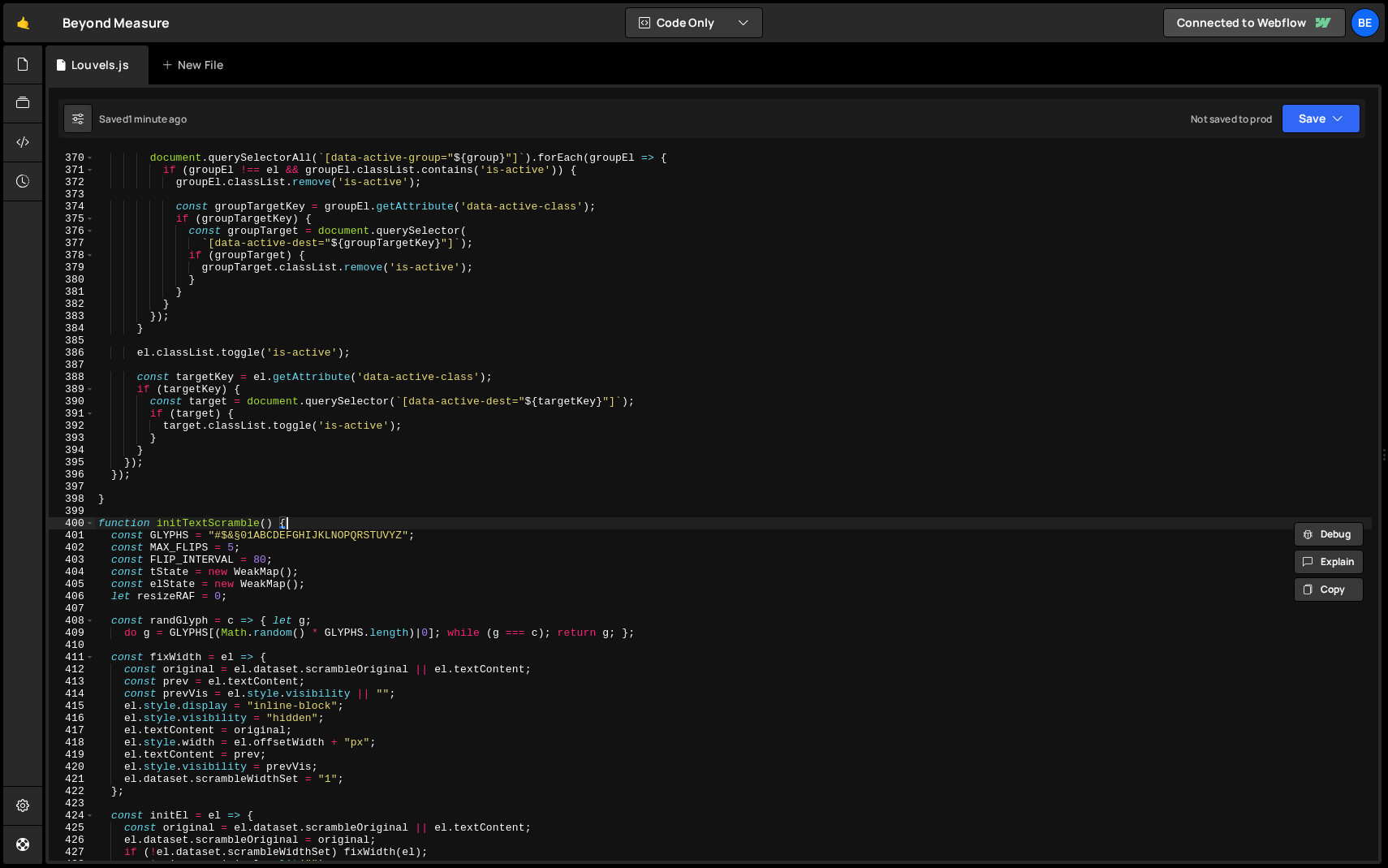
click at [328, 519] on div "document . querySelectorAll ( ` [data-active-group=" ${ group } "] ` ) . forEac…" at bounding box center [734, 517] width 1277 height 732
click at [87, 526] on span at bounding box center [90, 523] width 9 height 12
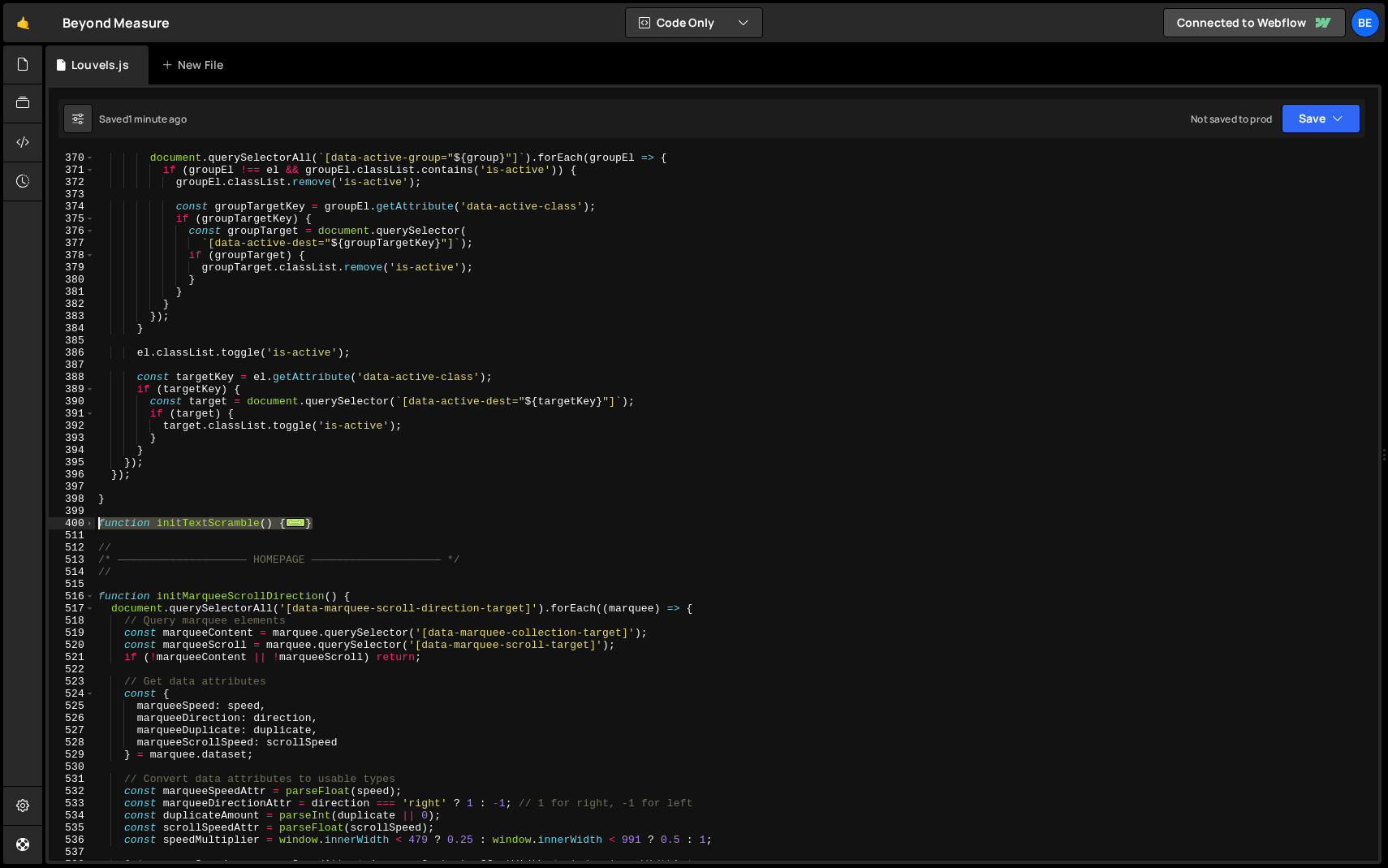
drag, startPoint x: 321, startPoint y: 521, endPoint x: 68, endPoint y: 523, distance: 253.0
click at [68, 523] on div "function initTextScramble() { 370 371 372 373 374 375 376 377 378 379 380 381 3…" at bounding box center [714, 506] width 1330 height 707
paste textarea "}"
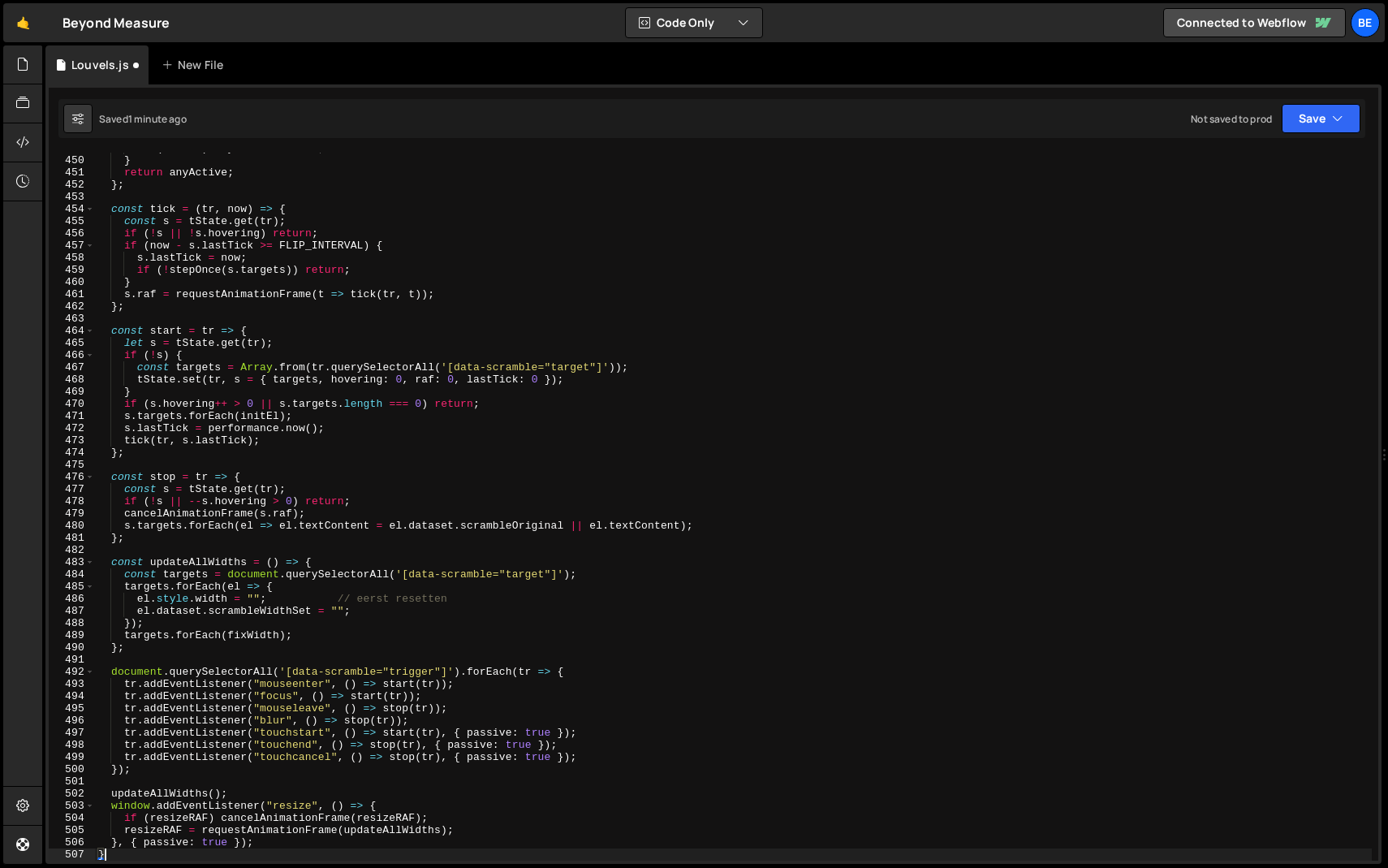
type textarea "if (resizeRAF) cancelAnimationFrame(resizeRAF);"
